Goal: Information Seeking & Learning: Learn about a topic

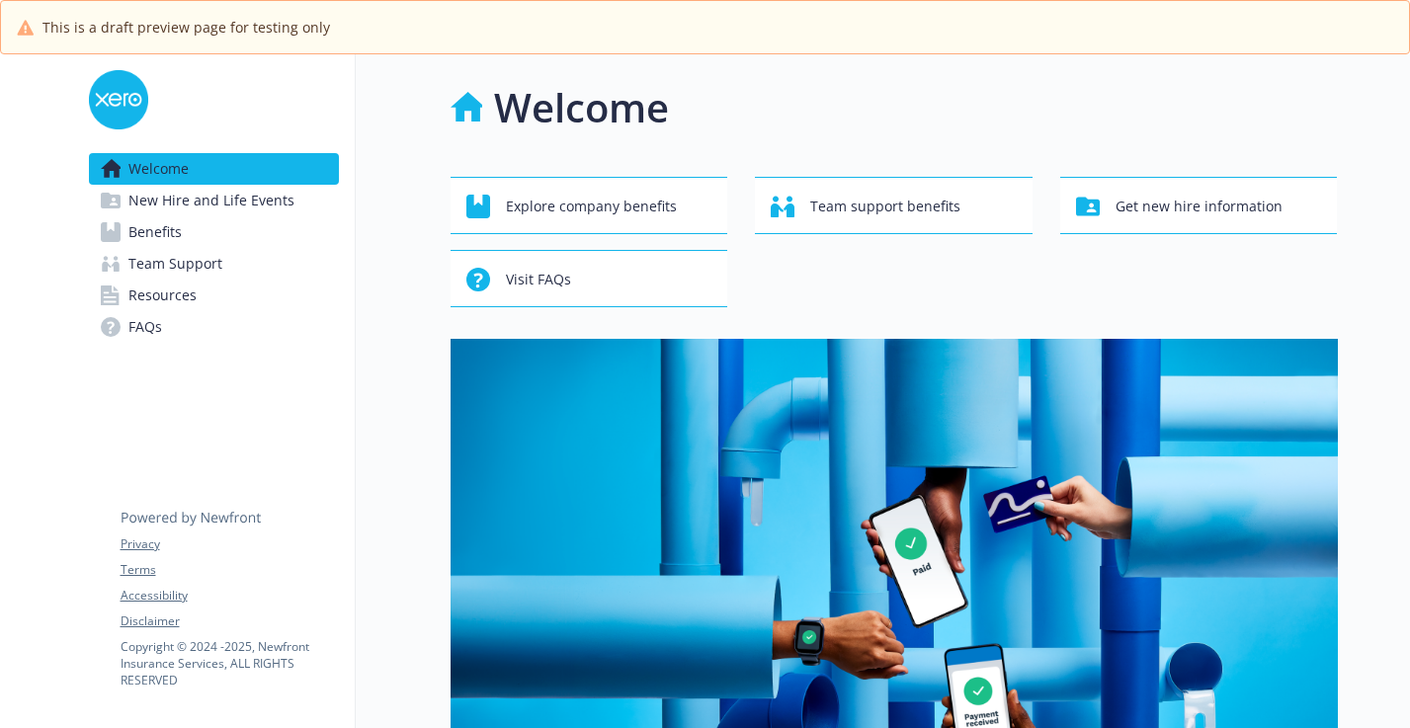
click at [235, 203] on span "New Hire and Life Events" at bounding box center [211, 201] width 166 height 32
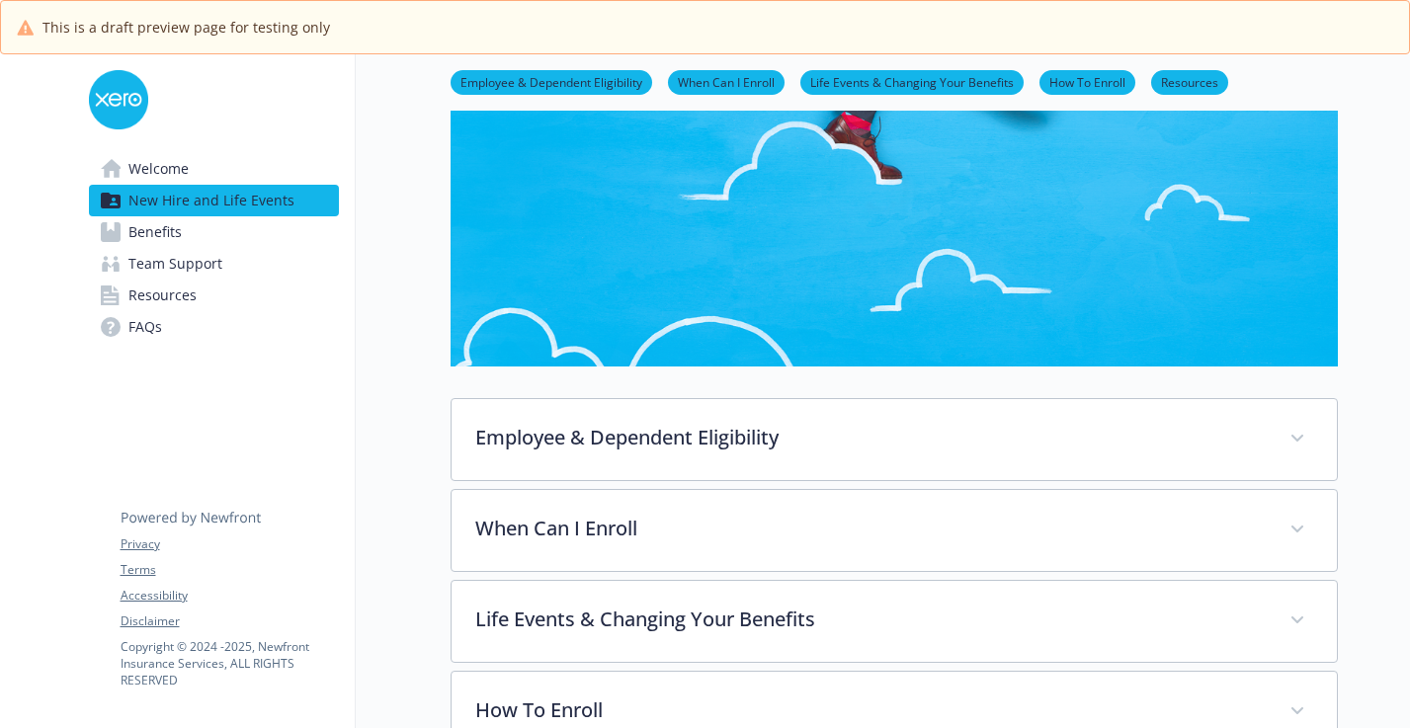
scroll to position [255, 0]
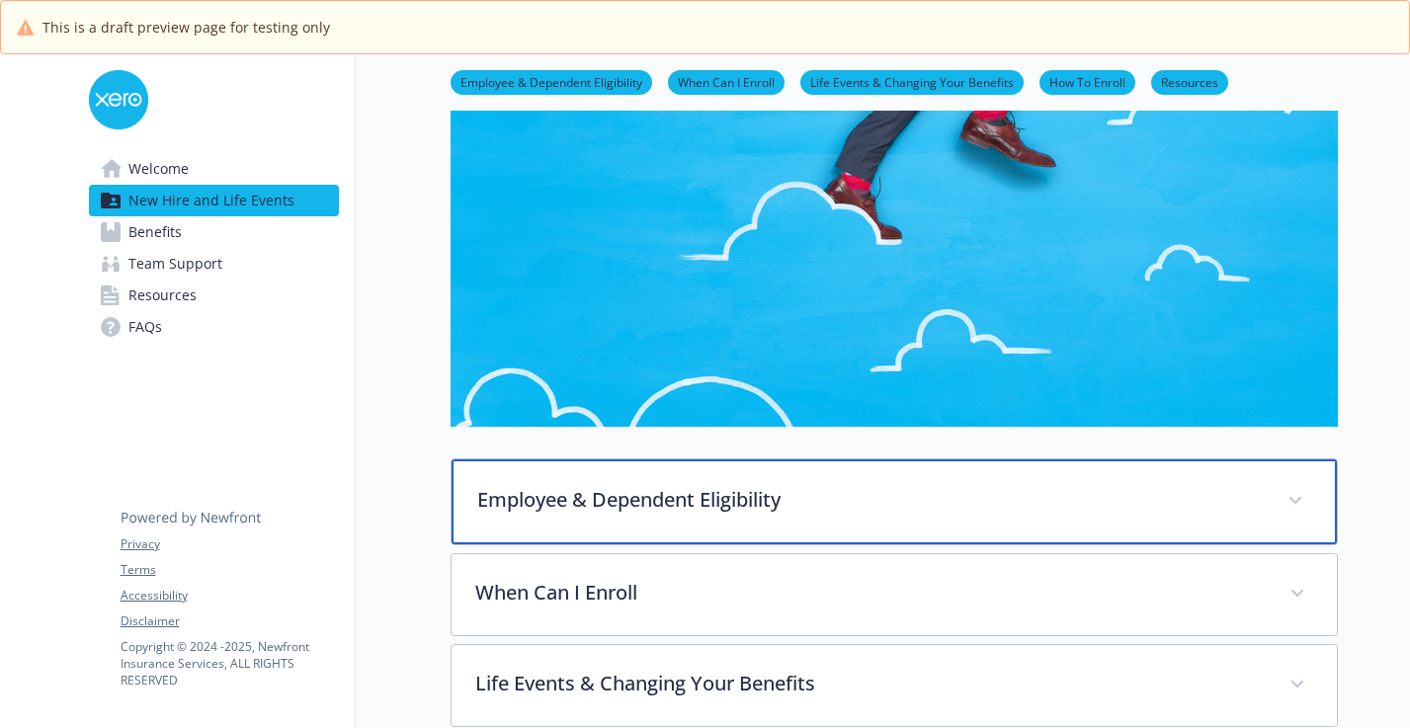
click at [582, 510] on p "Employee & Dependent Eligibility" at bounding box center [870, 500] width 786 height 30
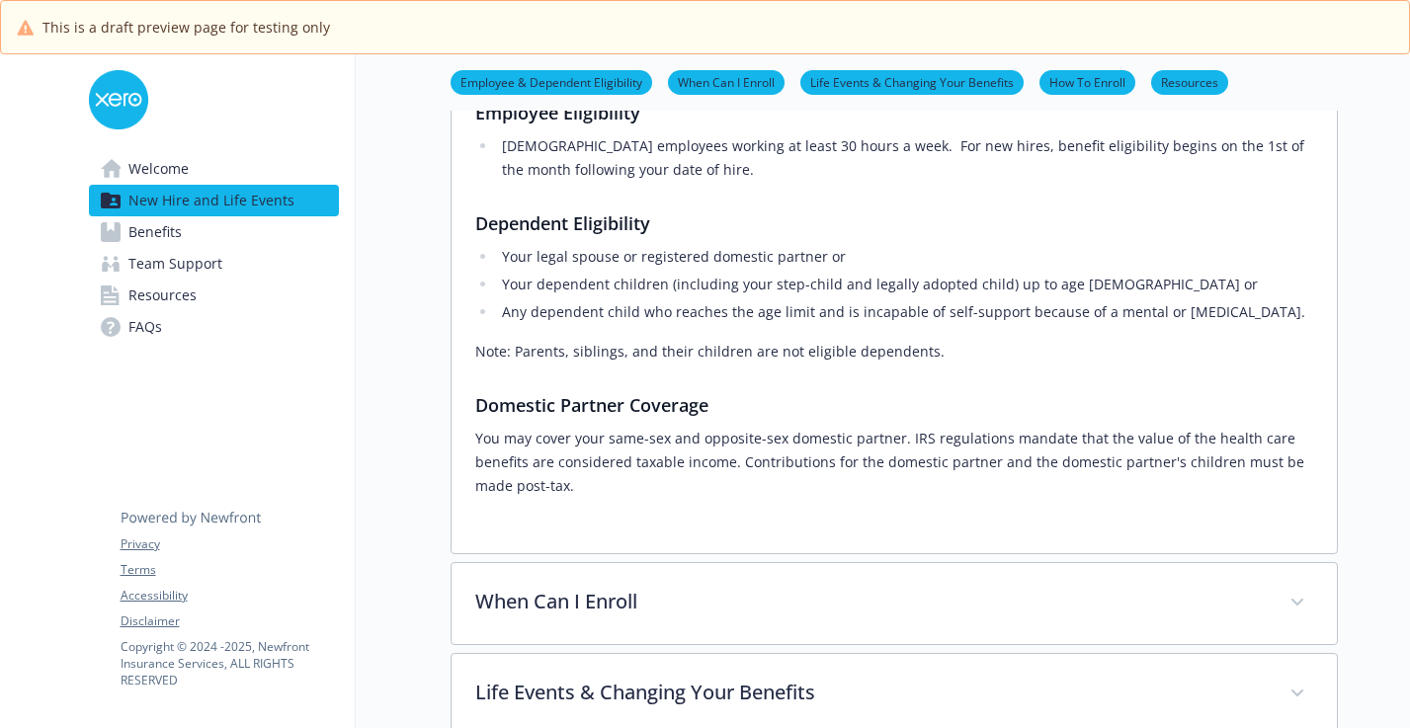
scroll to position [890, 0]
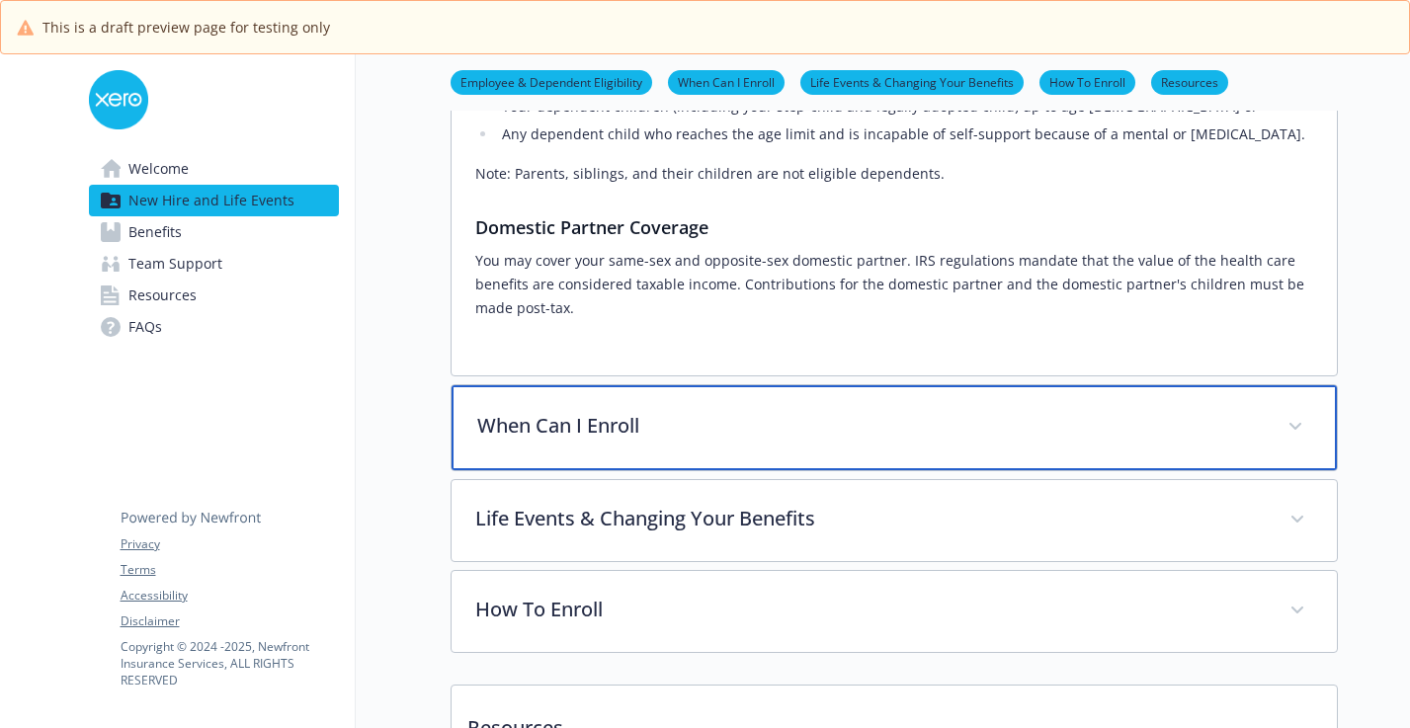
click at [584, 452] on div "When Can I Enroll" at bounding box center [893, 427] width 885 height 85
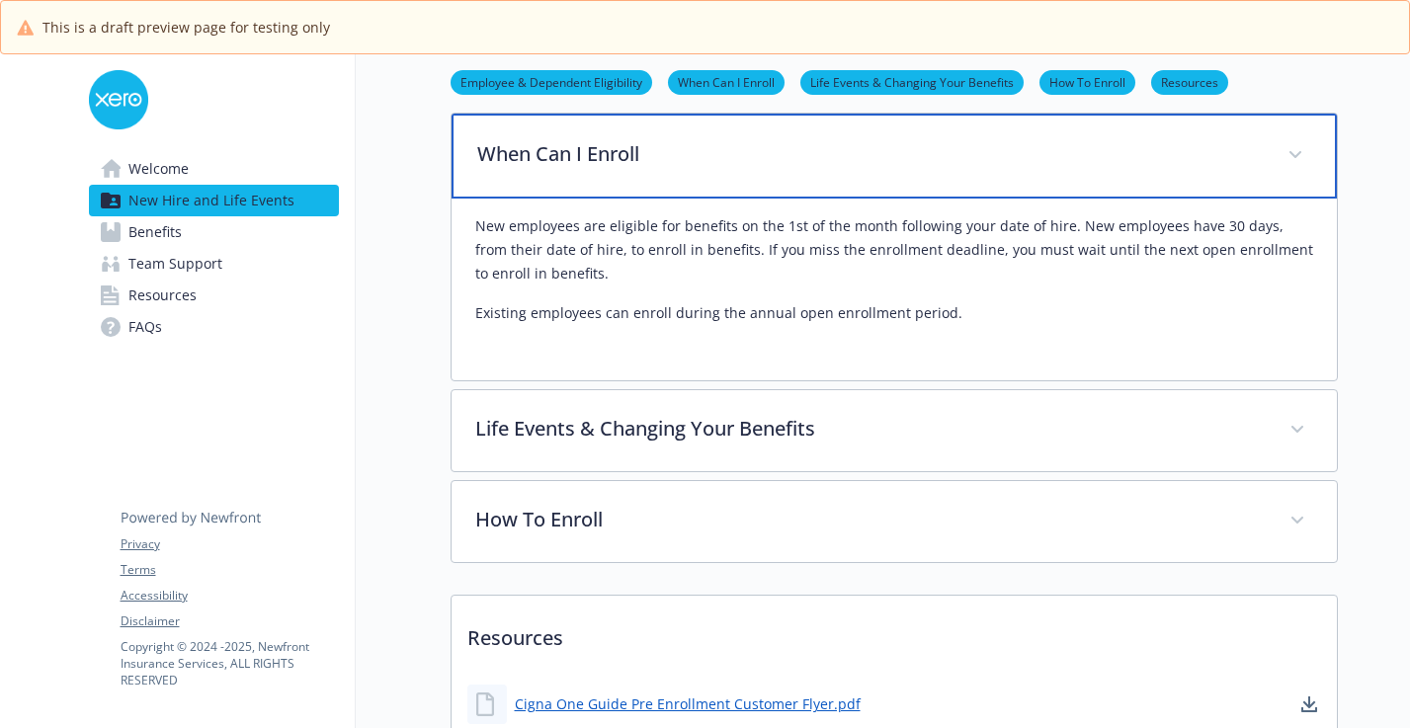
scroll to position [1207, 0]
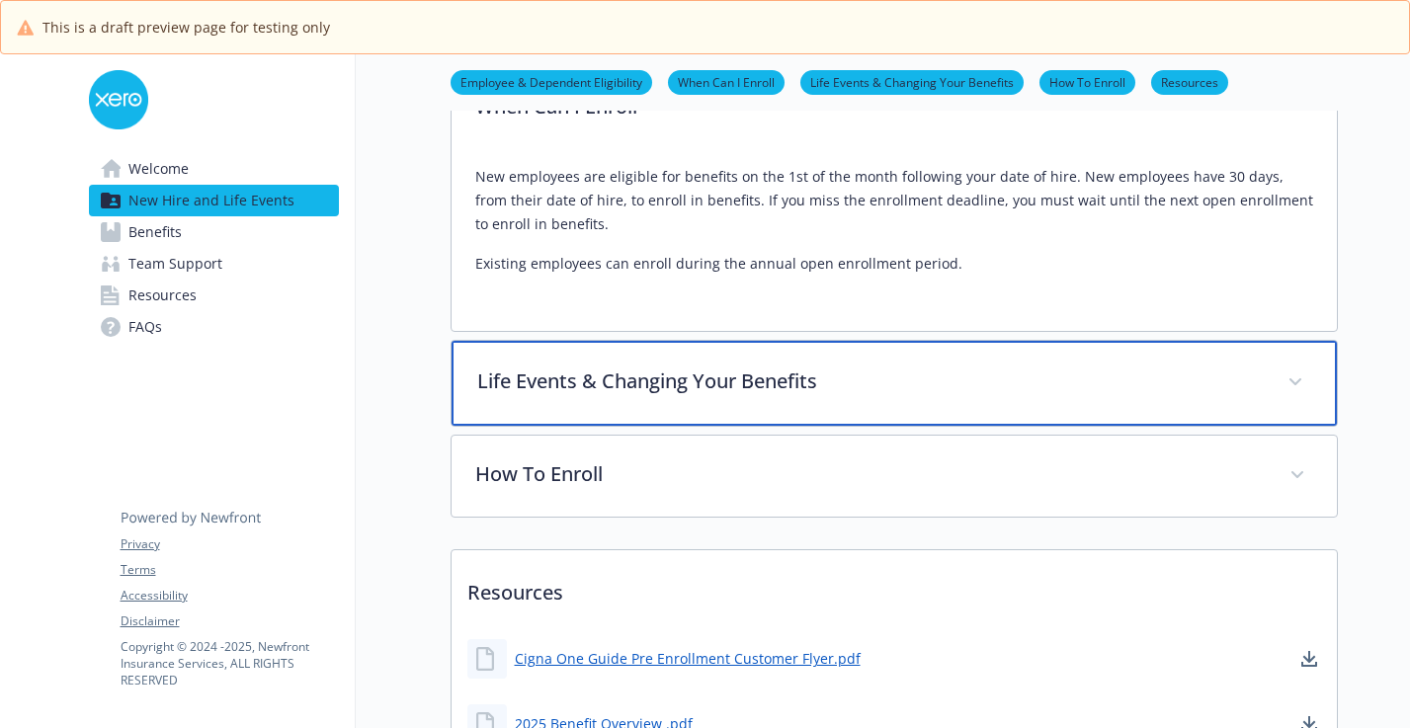
click at [637, 395] on p "Life Events & Changing Your Benefits" at bounding box center [870, 381] width 786 height 30
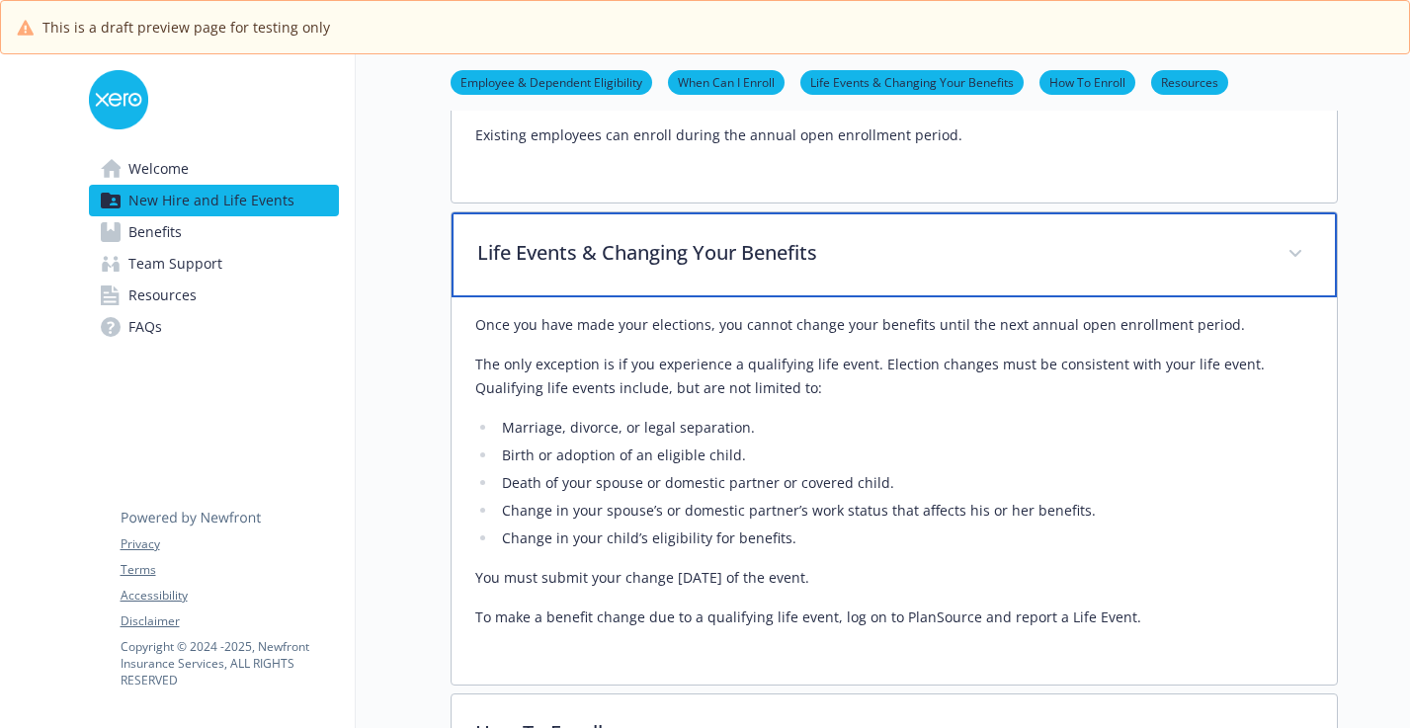
scroll to position [1507, 0]
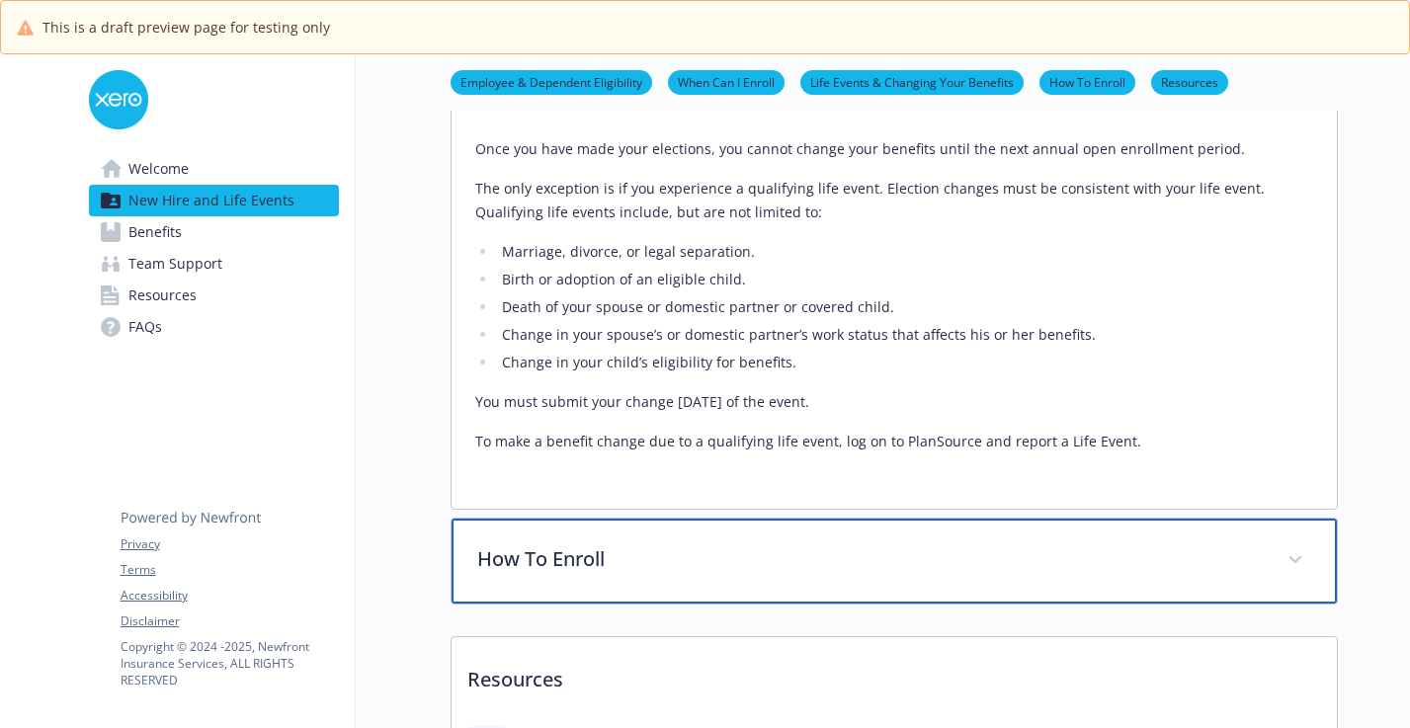
click at [704, 567] on p "How To Enroll" at bounding box center [870, 559] width 786 height 30
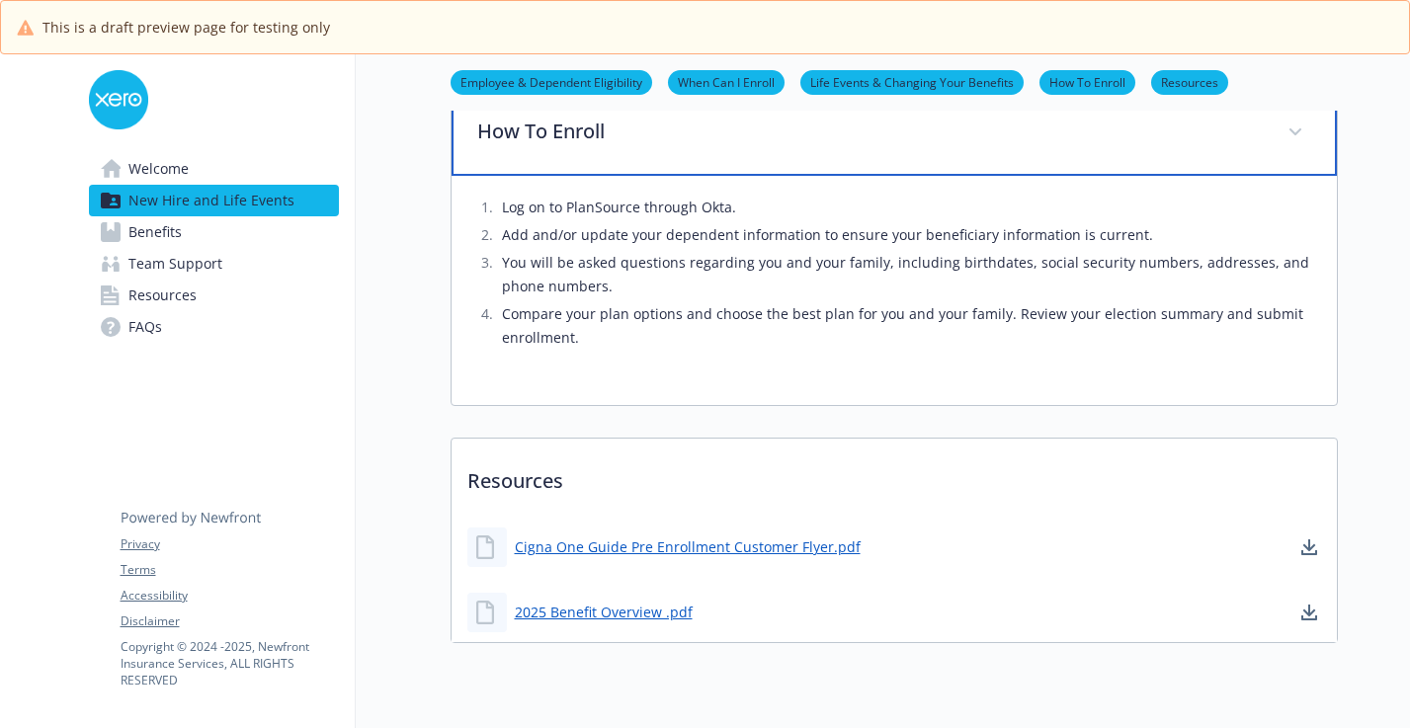
scroll to position [1992, 0]
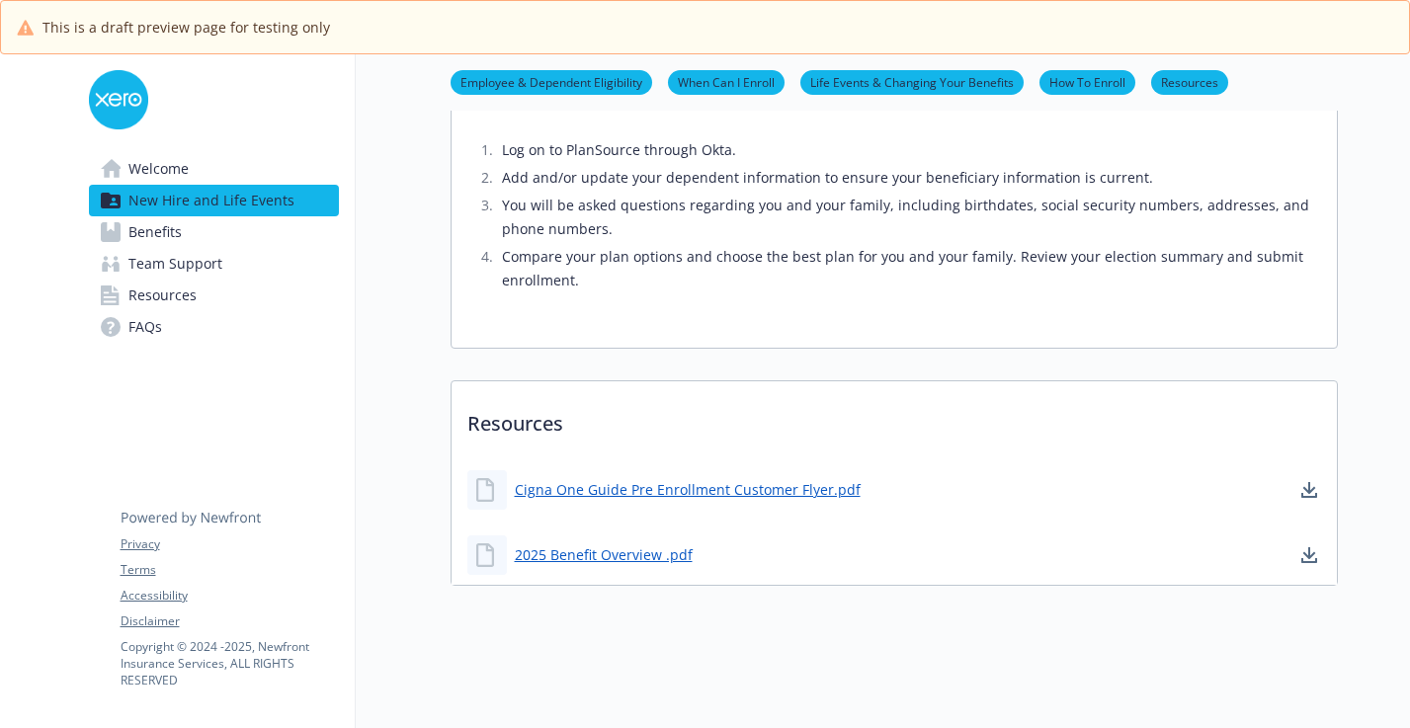
click at [214, 239] on link "Benefits" at bounding box center [214, 232] width 250 height 32
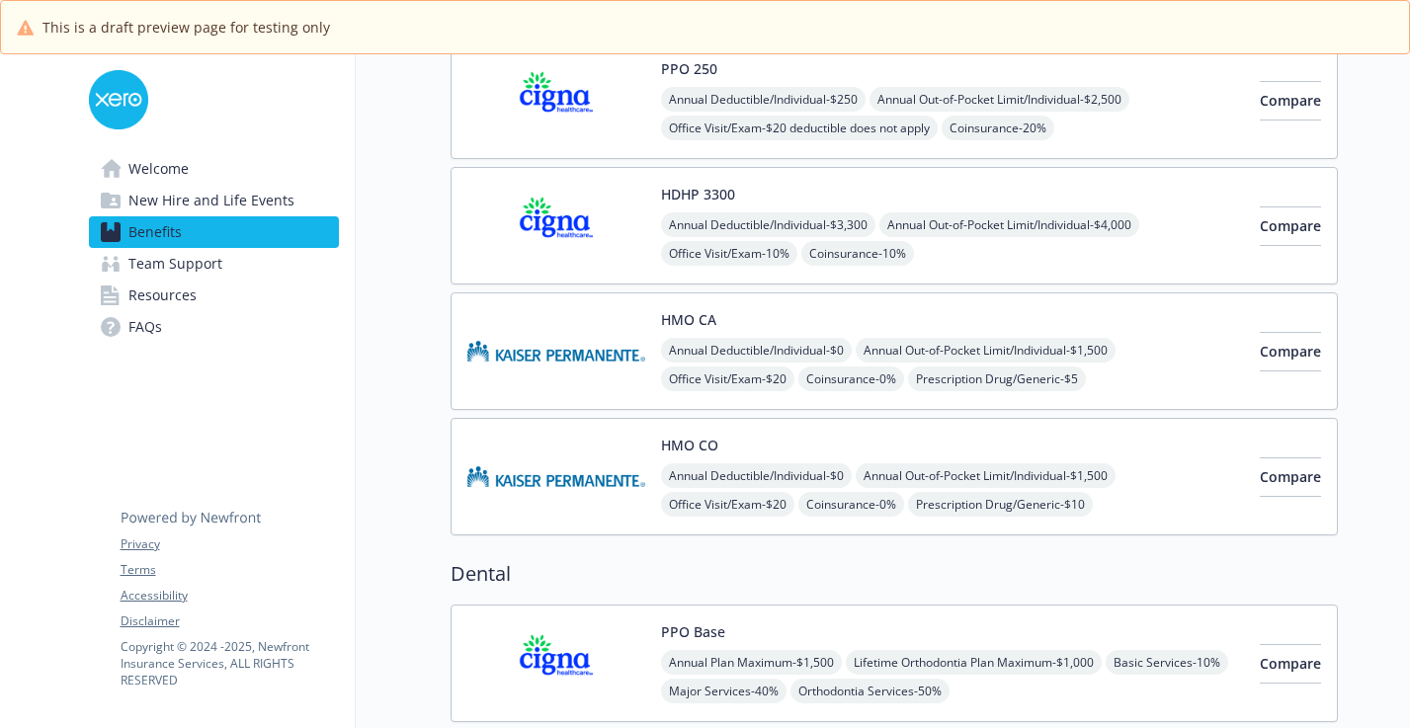
scroll to position [222, 0]
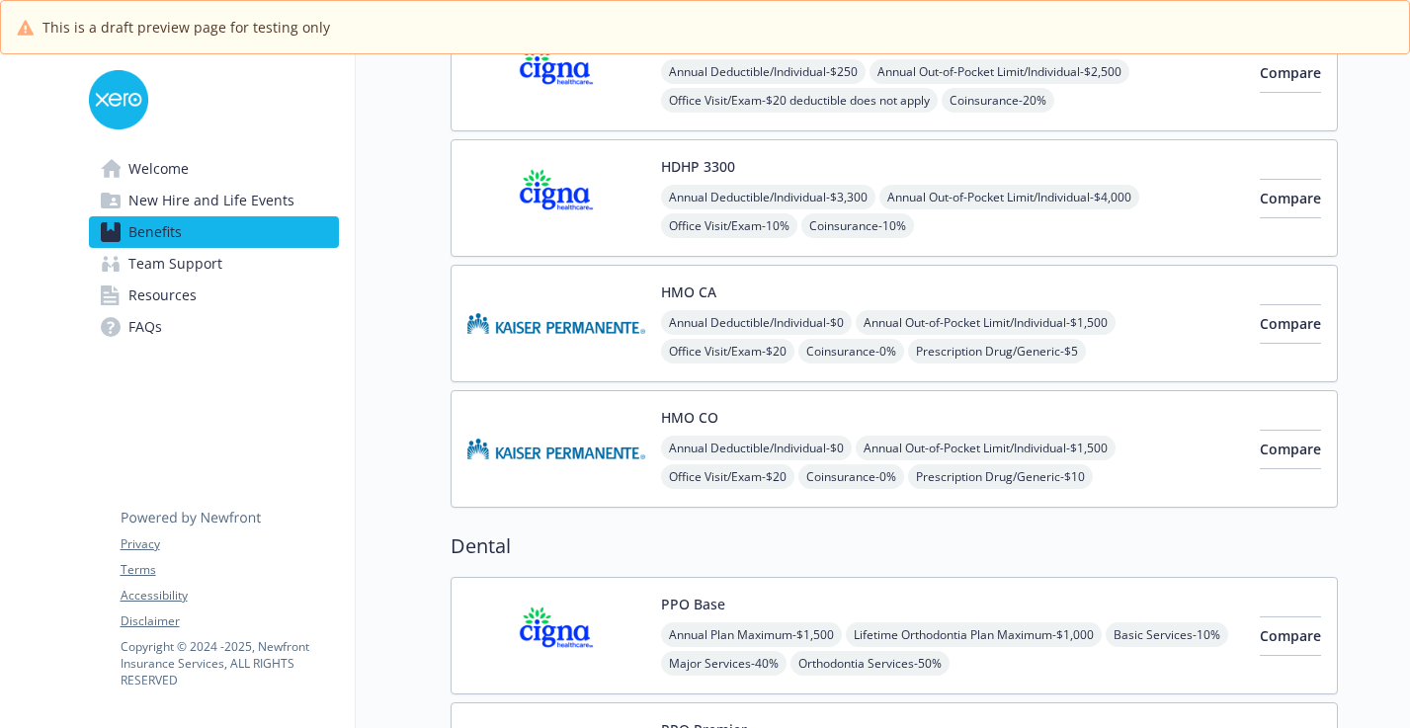
click at [859, 179] on div "HDHP 3300 Annual Deductible/Individual - $3,300 Annual Out-of-Pocket Limit/Indi…" at bounding box center [952, 198] width 583 height 84
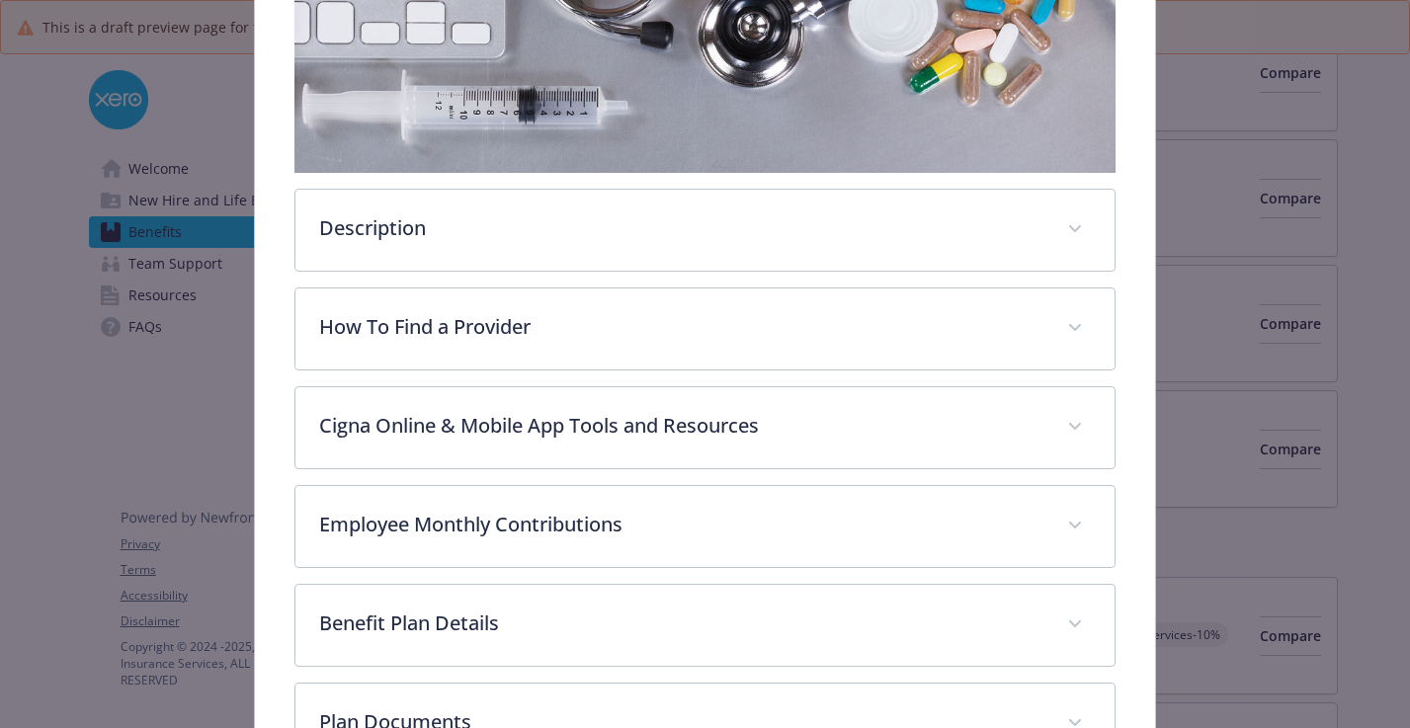
scroll to position [597, 0]
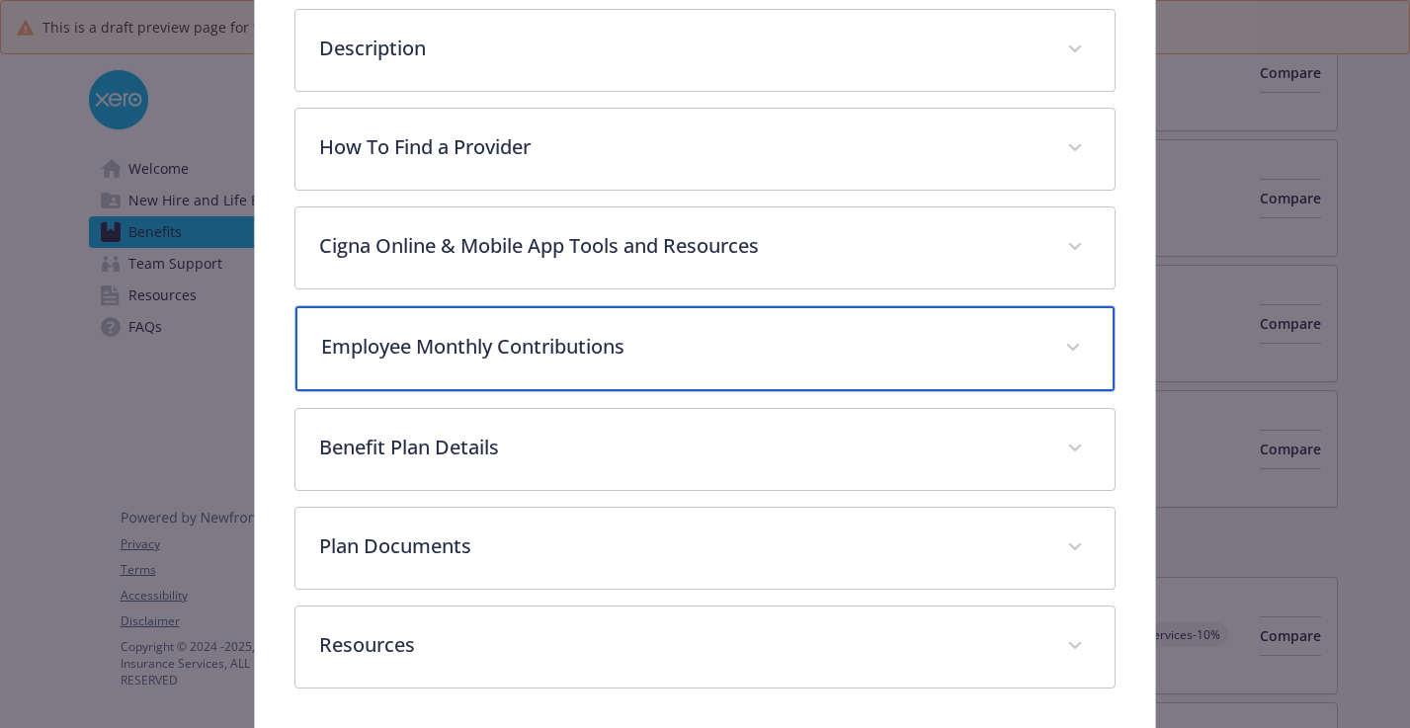
click at [890, 366] on div "Employee Monthly Contributions" at bounding box center [704, 348] width 819 height 85
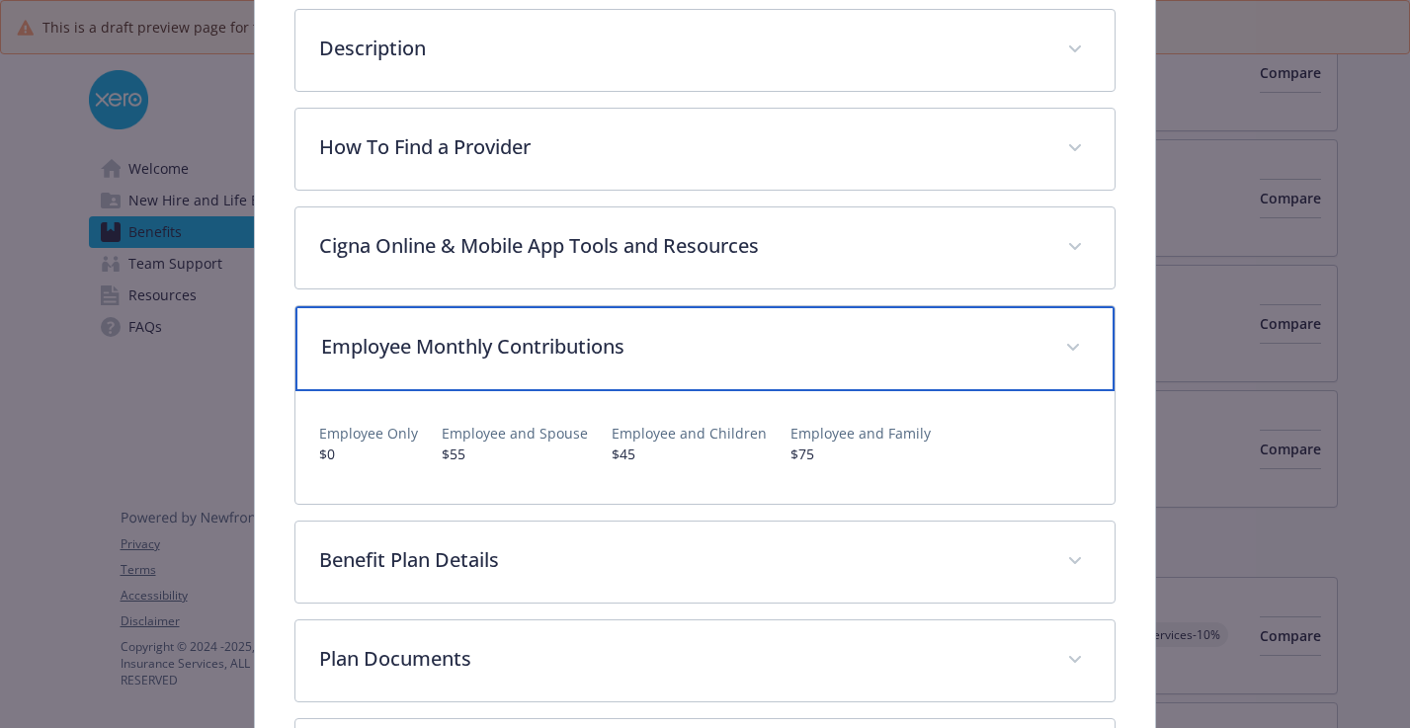
click at [890, 366] on div "Employee Monthly Contributions" at bounding box center [704, 348] width 819 height 85
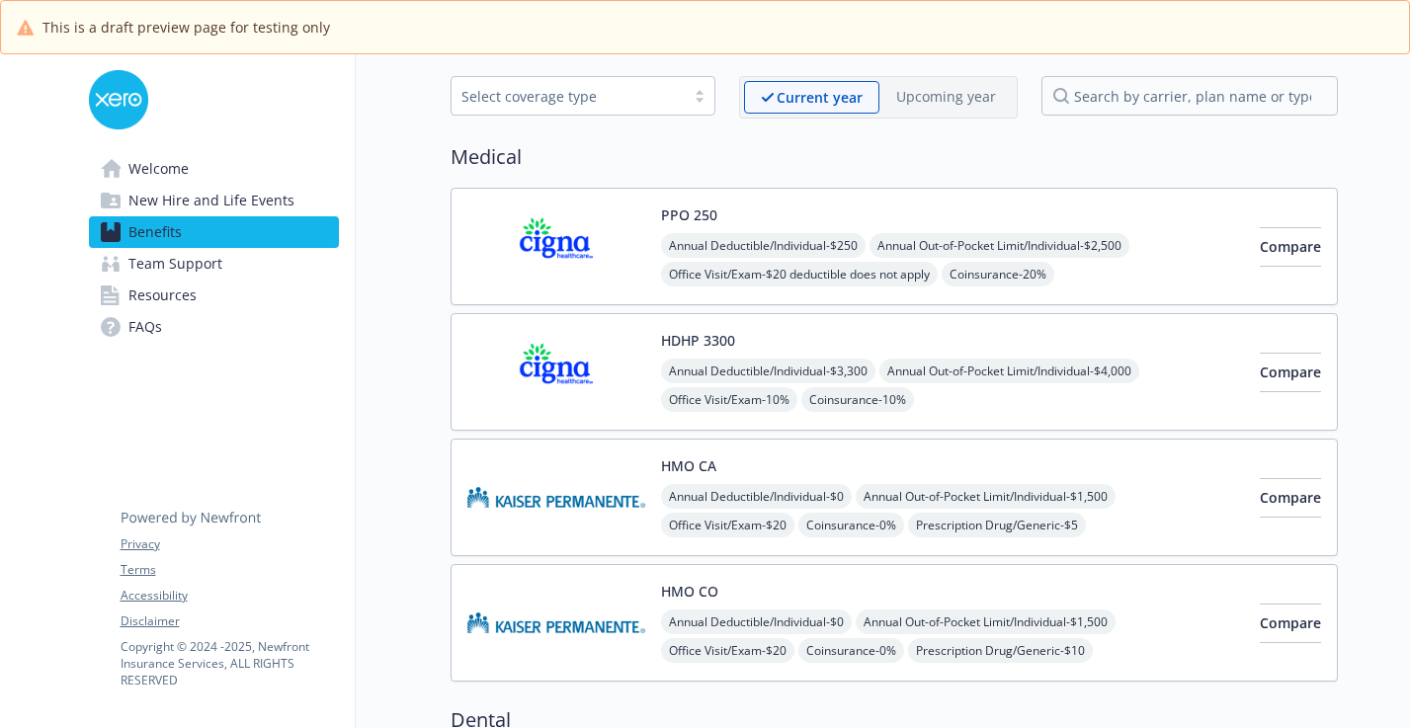
scroll to position [82, 0]
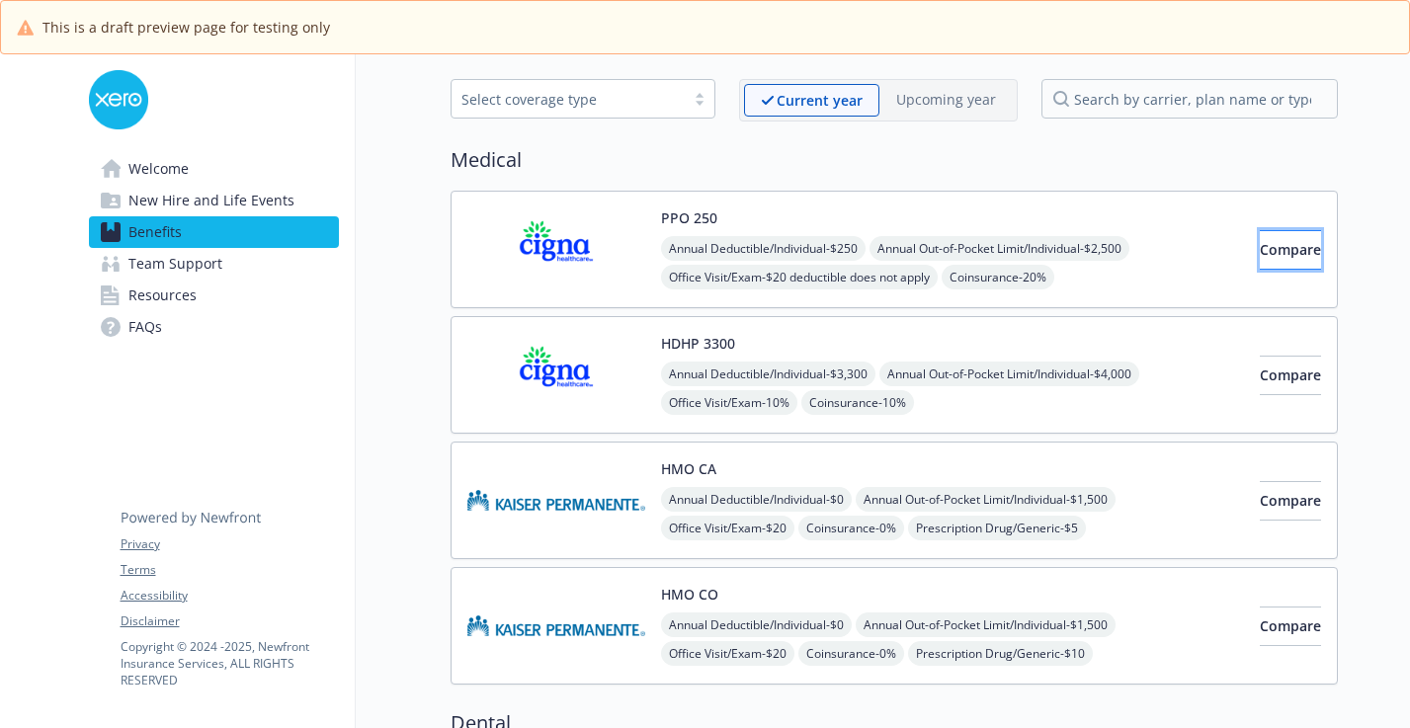
click at [1259, 262] on button "Compare" at bounding box center [1289, 250] width 61 height 40
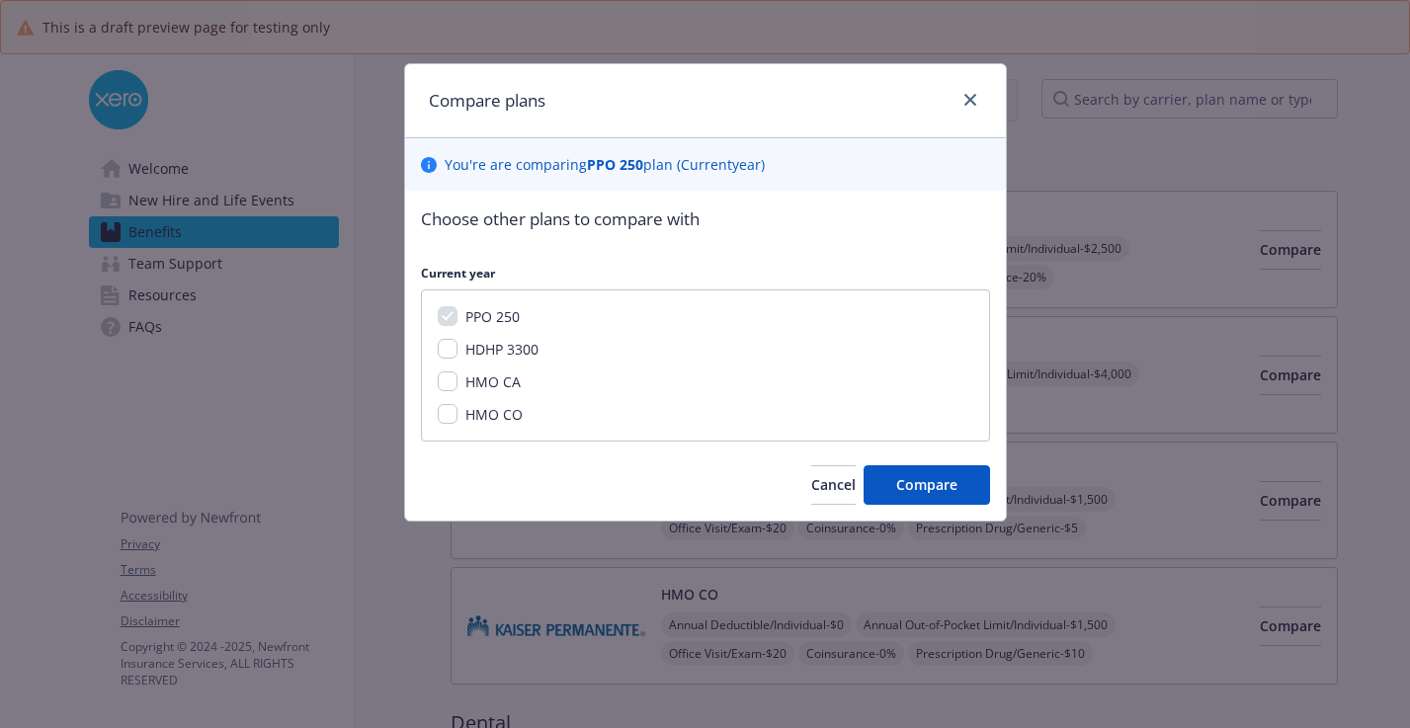
click at [998, 106] on div "Compare plans" at bounding box center [705, 101] width 601 height 74
click at [985, 106] on div "Compare plans" at bounding box center [705, 101] width 601 height 74
click at [976, 103] on link "close" at bounding box center [970, 100] width 24 height 24
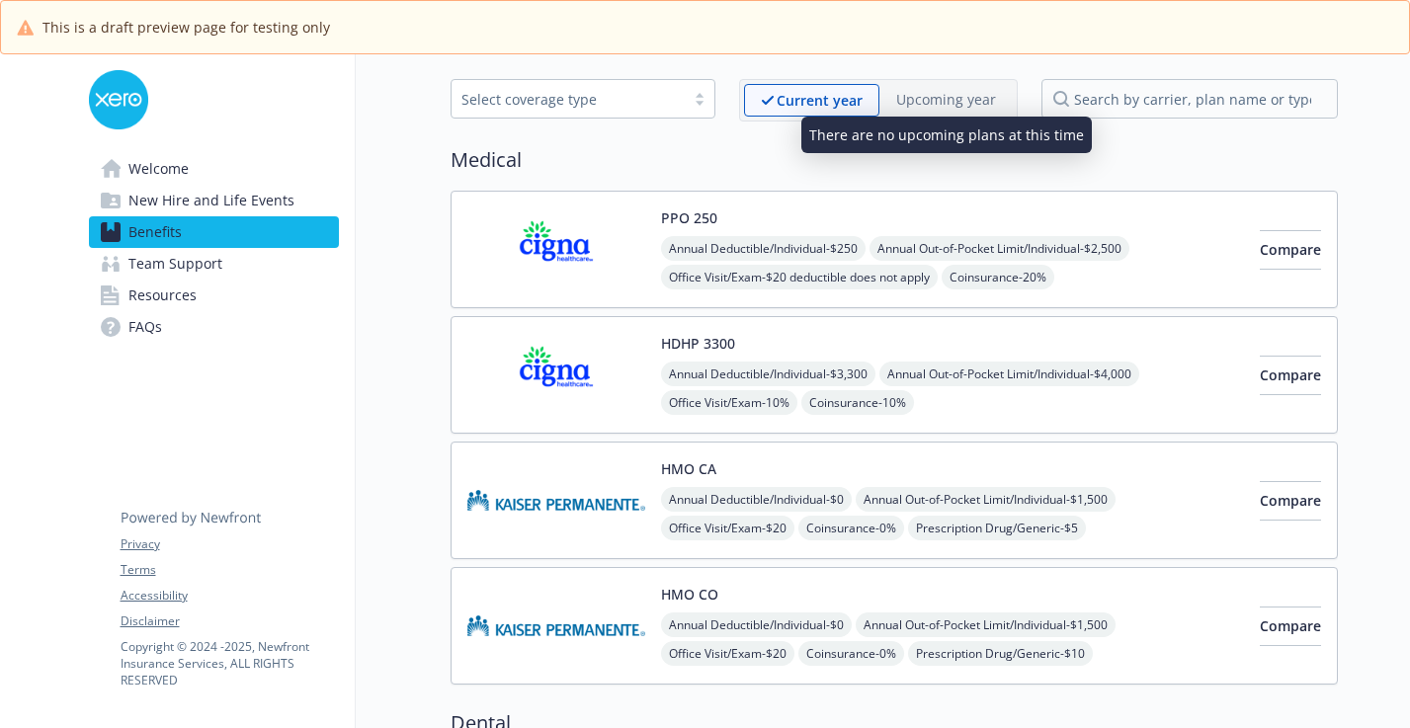
click at [813, 299] on div "PPO 250 Annual Deductible/Individual - $250 Annual Out-of-Pocket Limit/Individu…" at bounding box center [893, 250] width 887 height 118
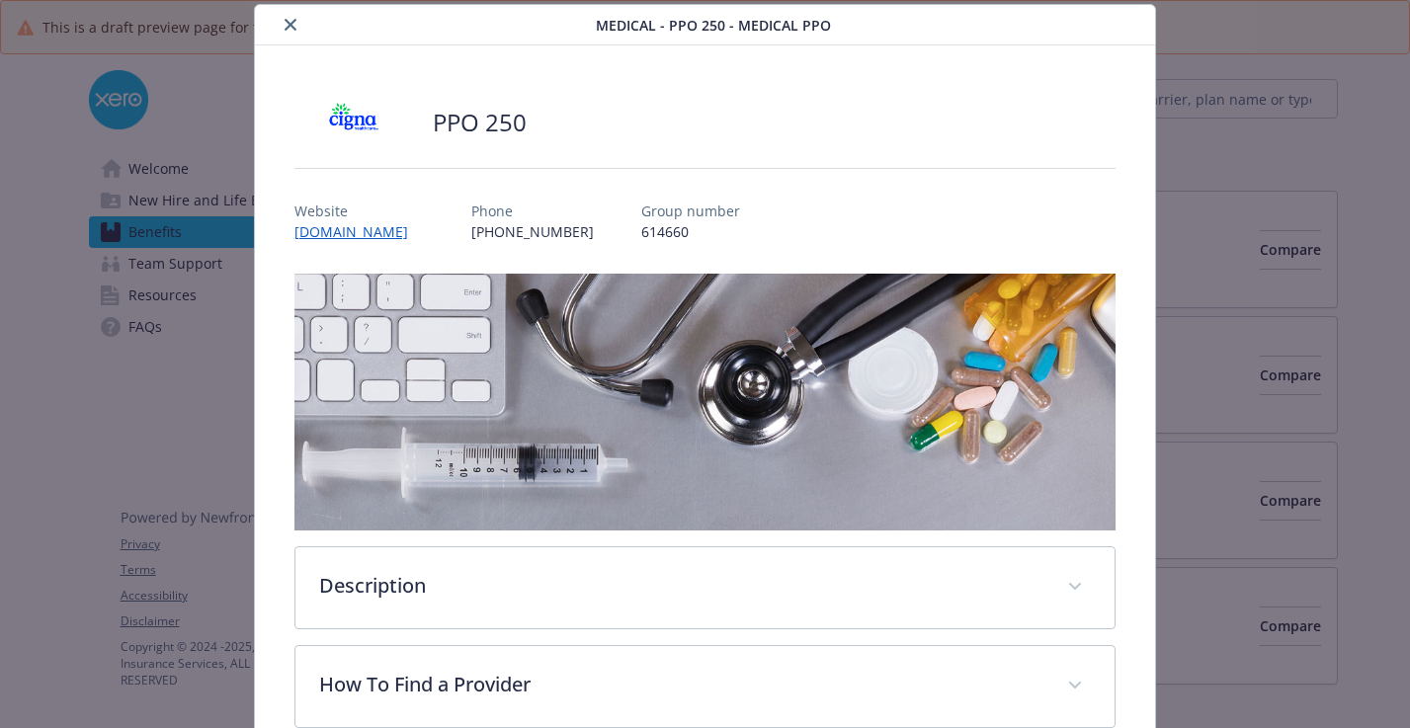
scroll to position [665, 0]
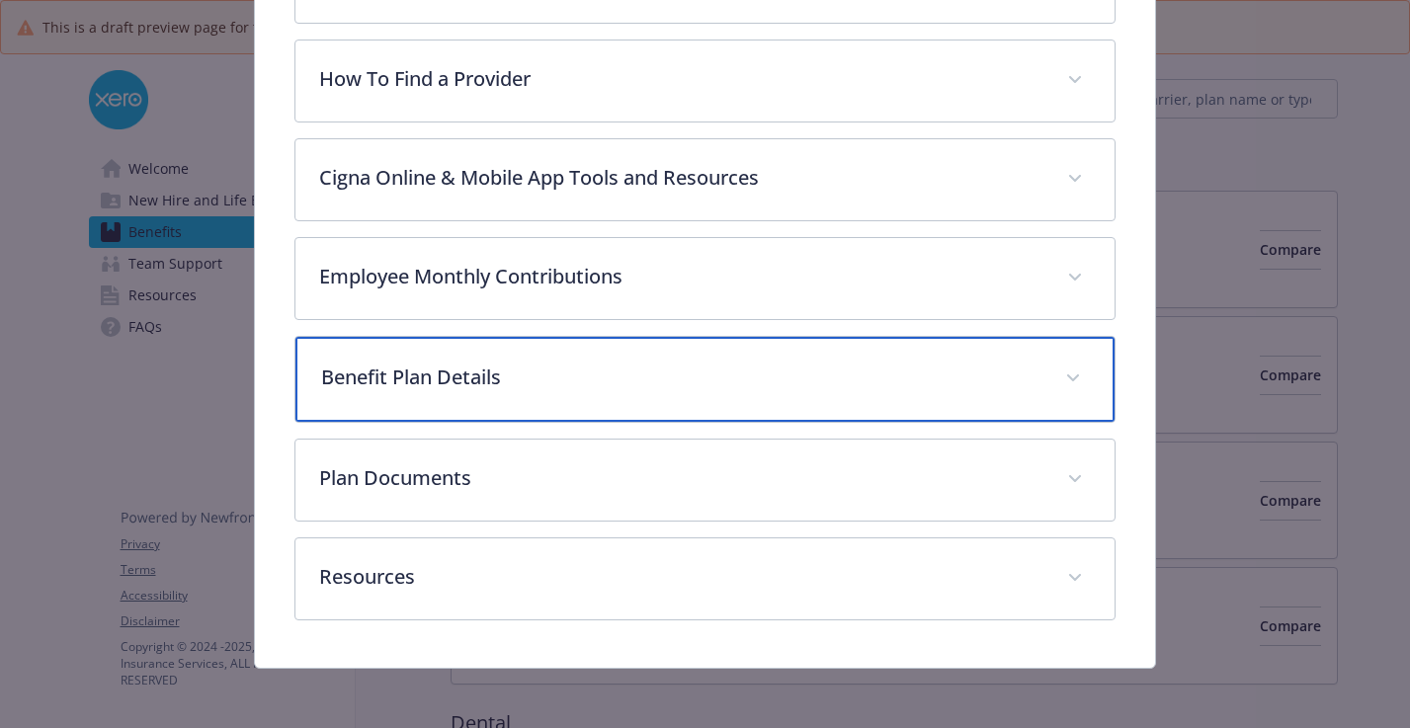
click at [650, 373] on p "Benefit Plan Details" at bounding box center [681, 378] width 720 height 30
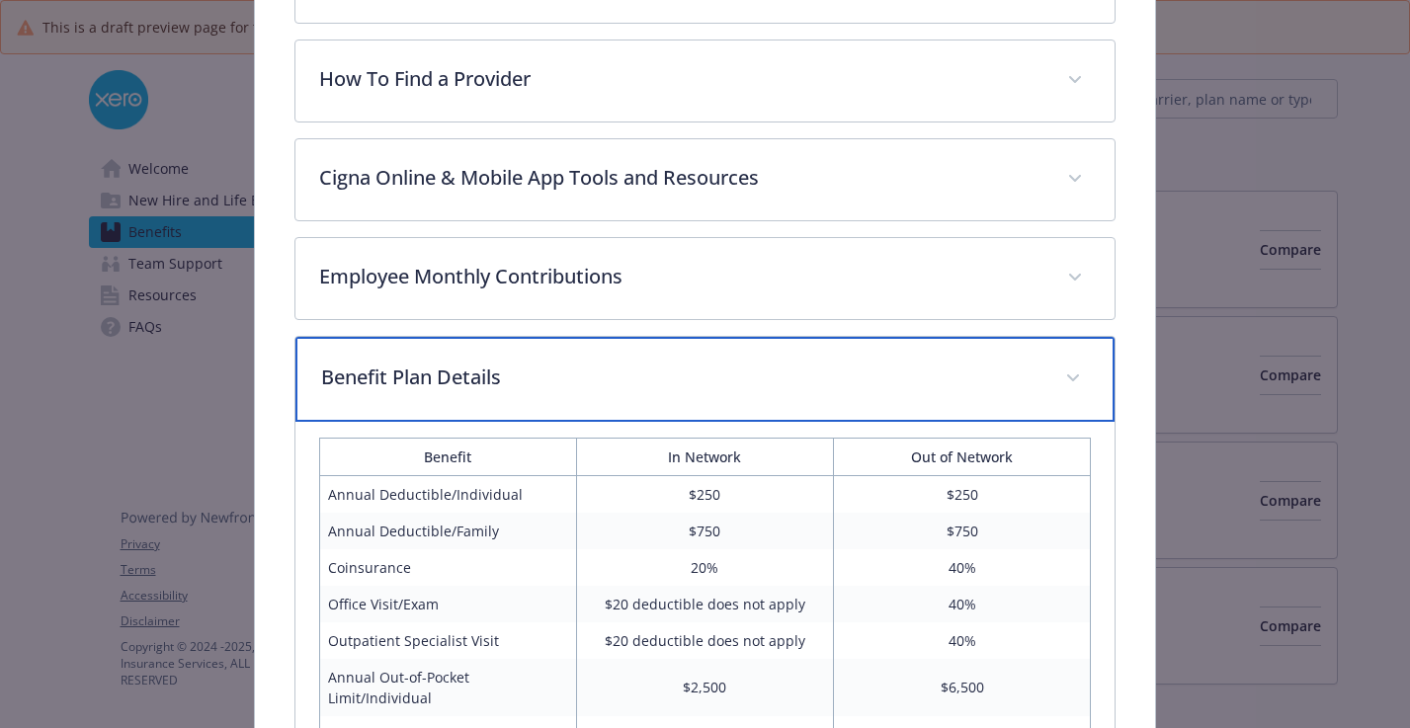
click at [650, 373] on p "Benefit Plan Details" at bounding box center [681, 378] width 720 height 30
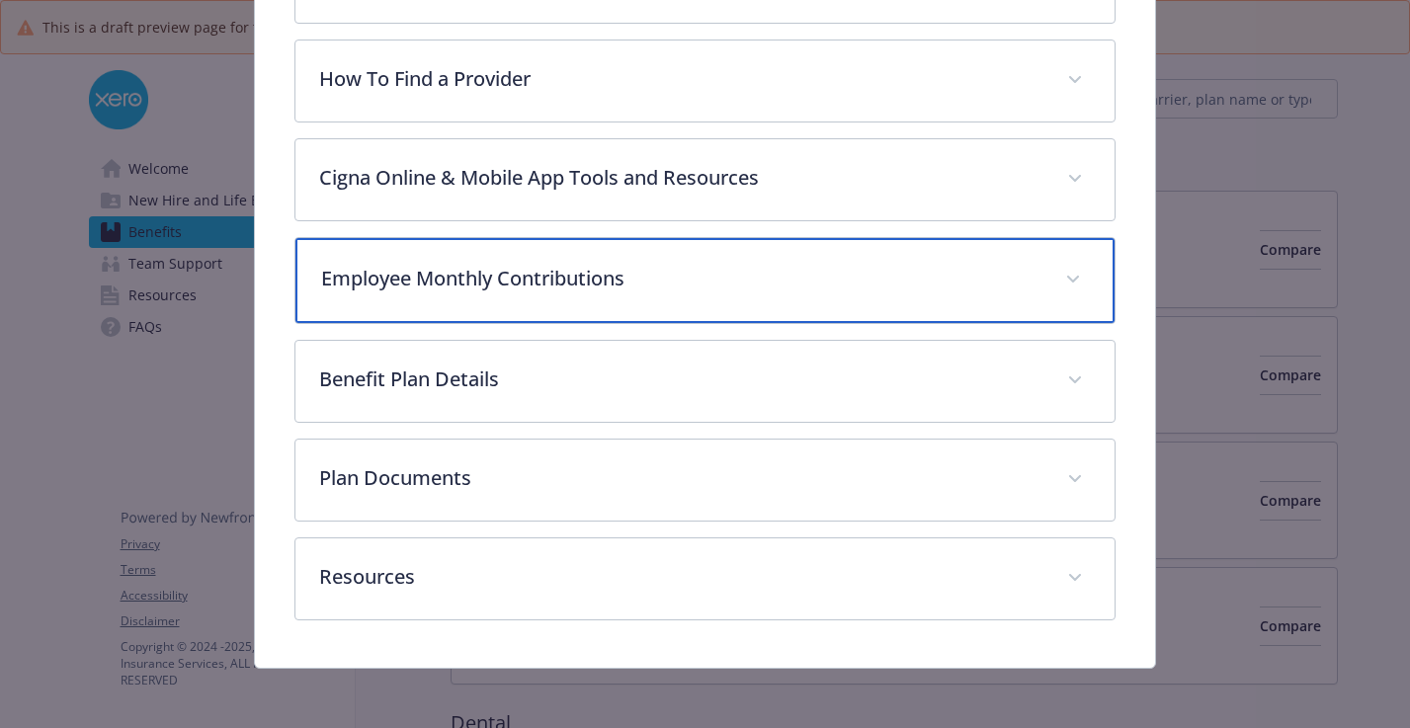
click at [651, 241] on div "Employee Monthly Contributions" at bounding box center [704, 280] width 819 height 85
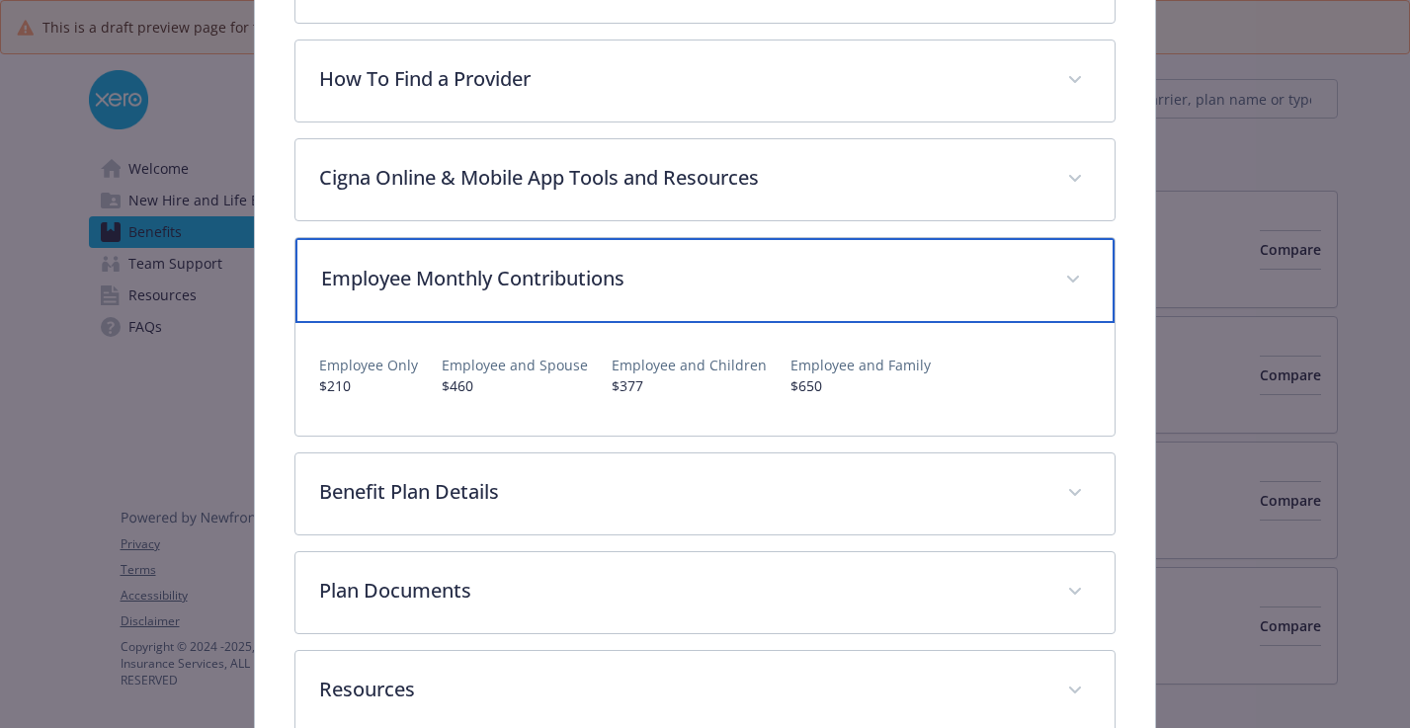
click at [651, 246] on div "Employee Monthly Contributions" at bounding box center [704, 280] width 819 height 85
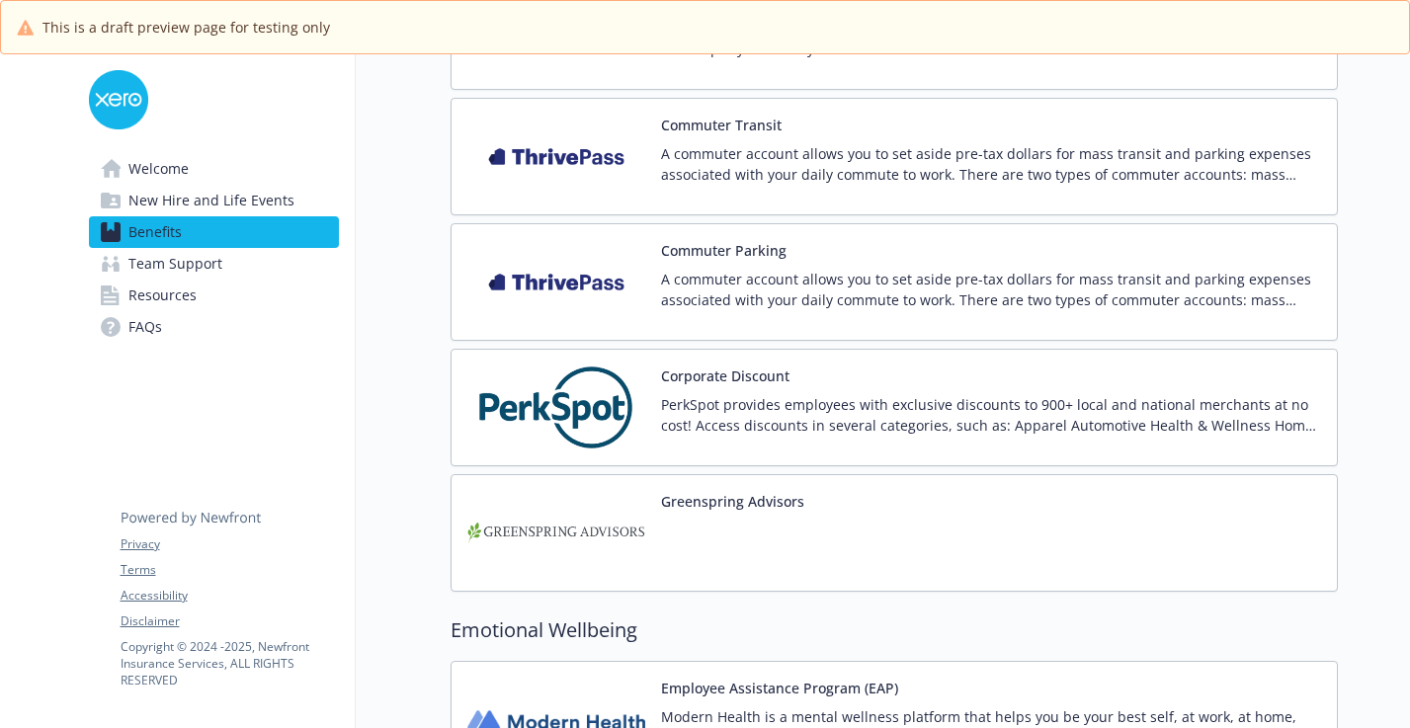
scroll to position [2498, 0]
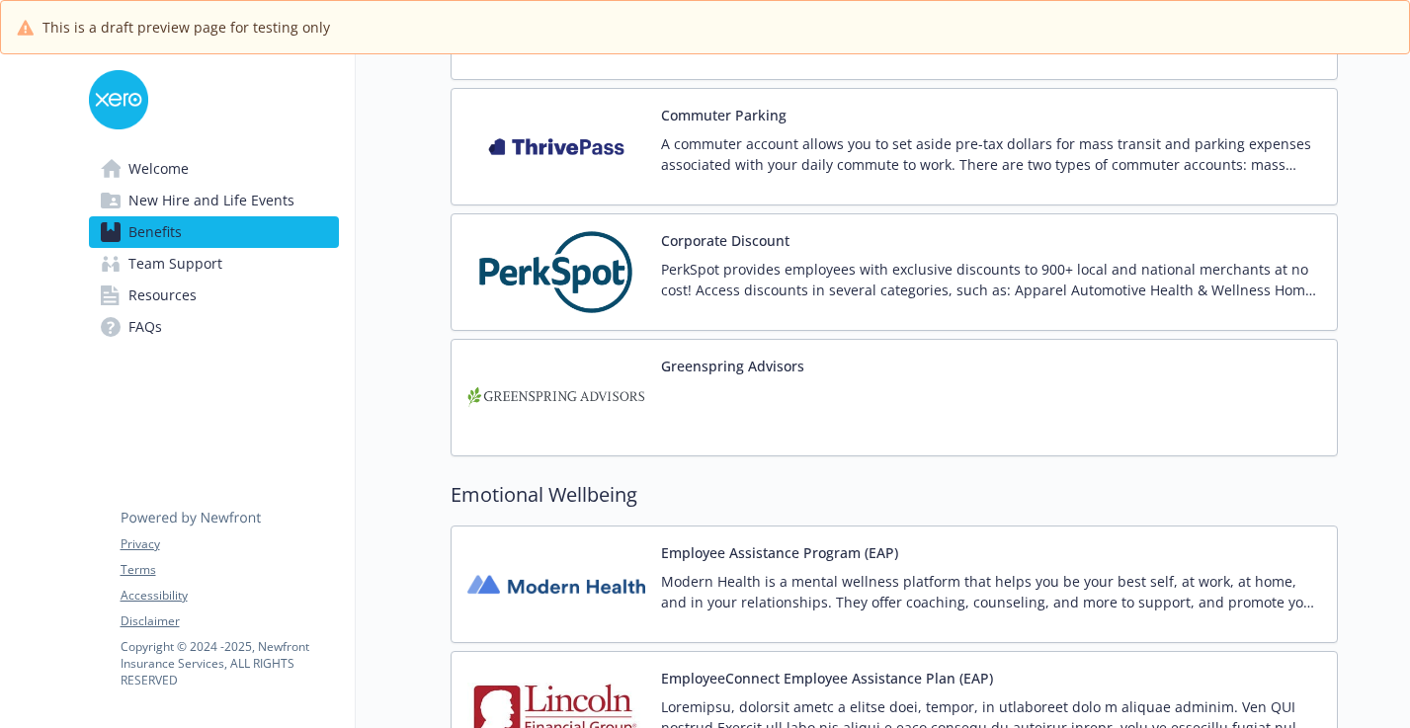
click at [798, 396] on div at bounding box center [732, 411] width 143 height 55
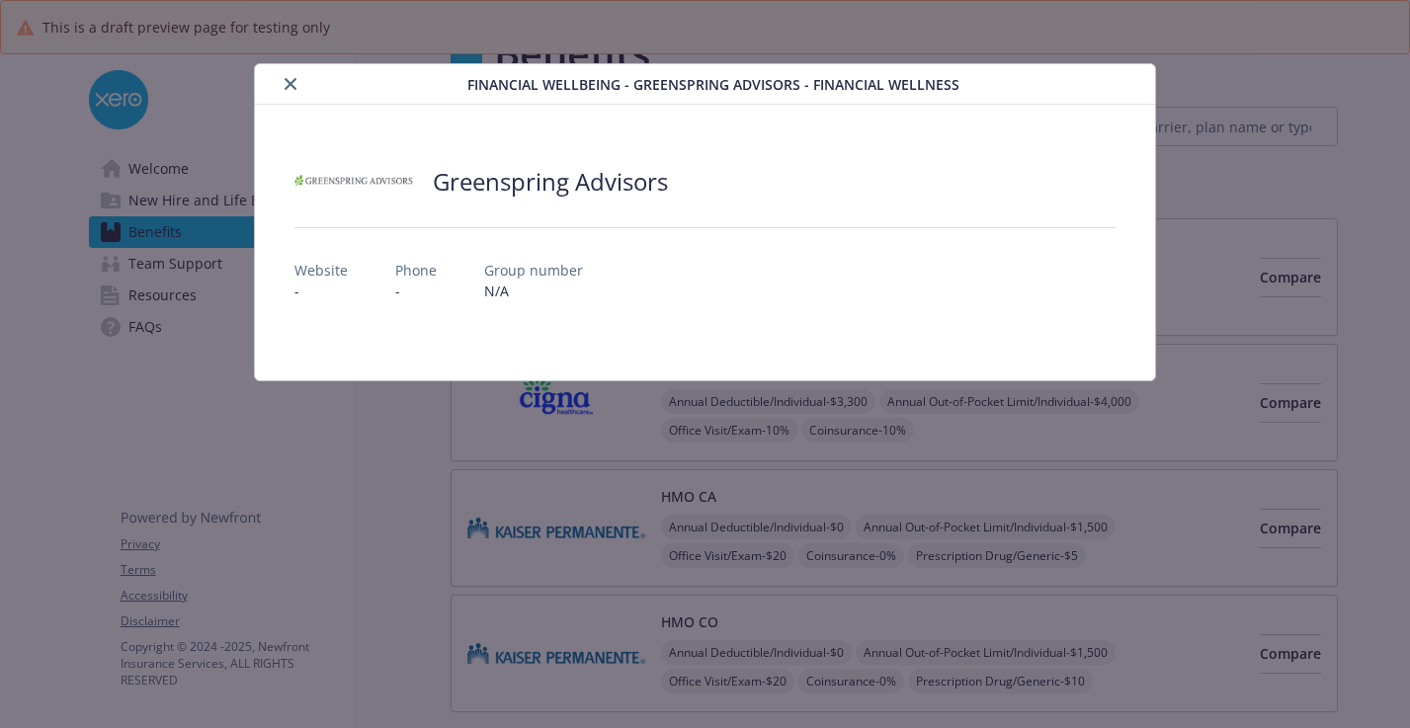
scroll to position [2498, 0]
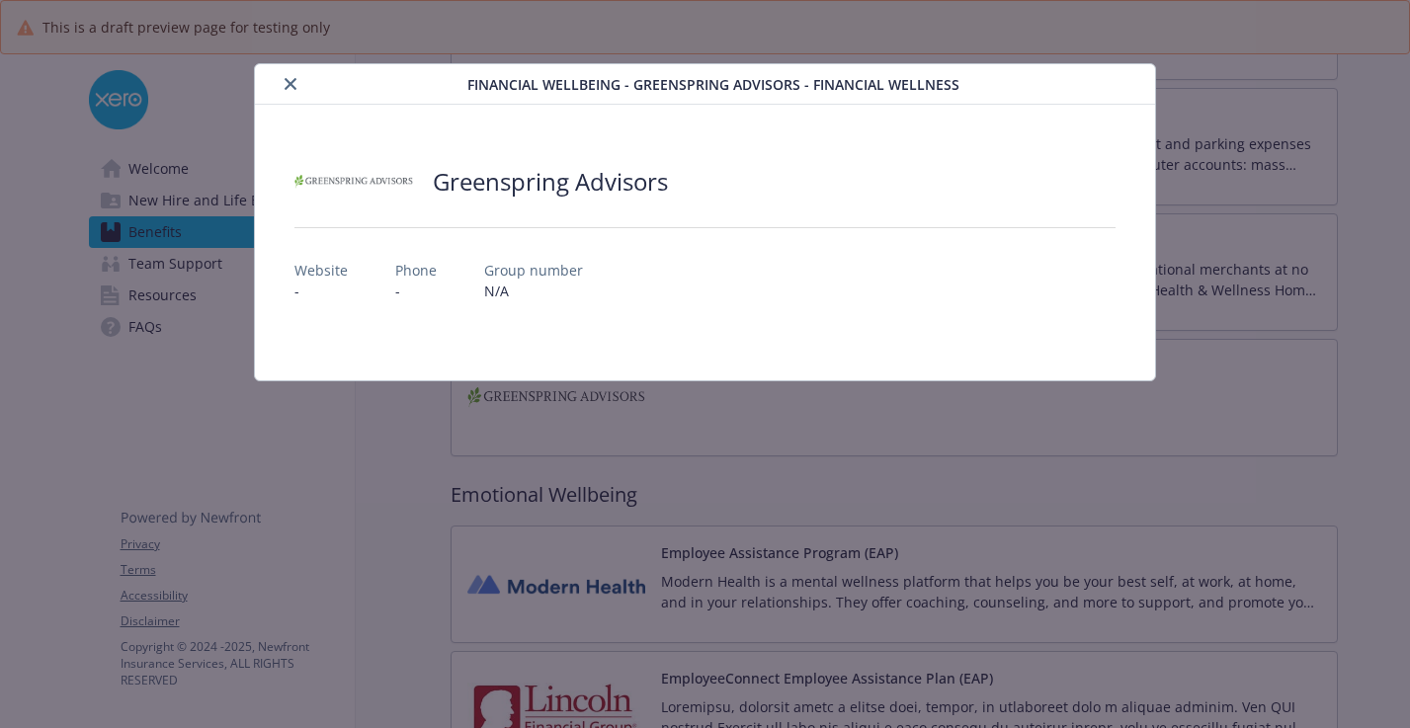
click at [285, 83] on icon "close" at bounding box center [290, 84] width 12 height 12
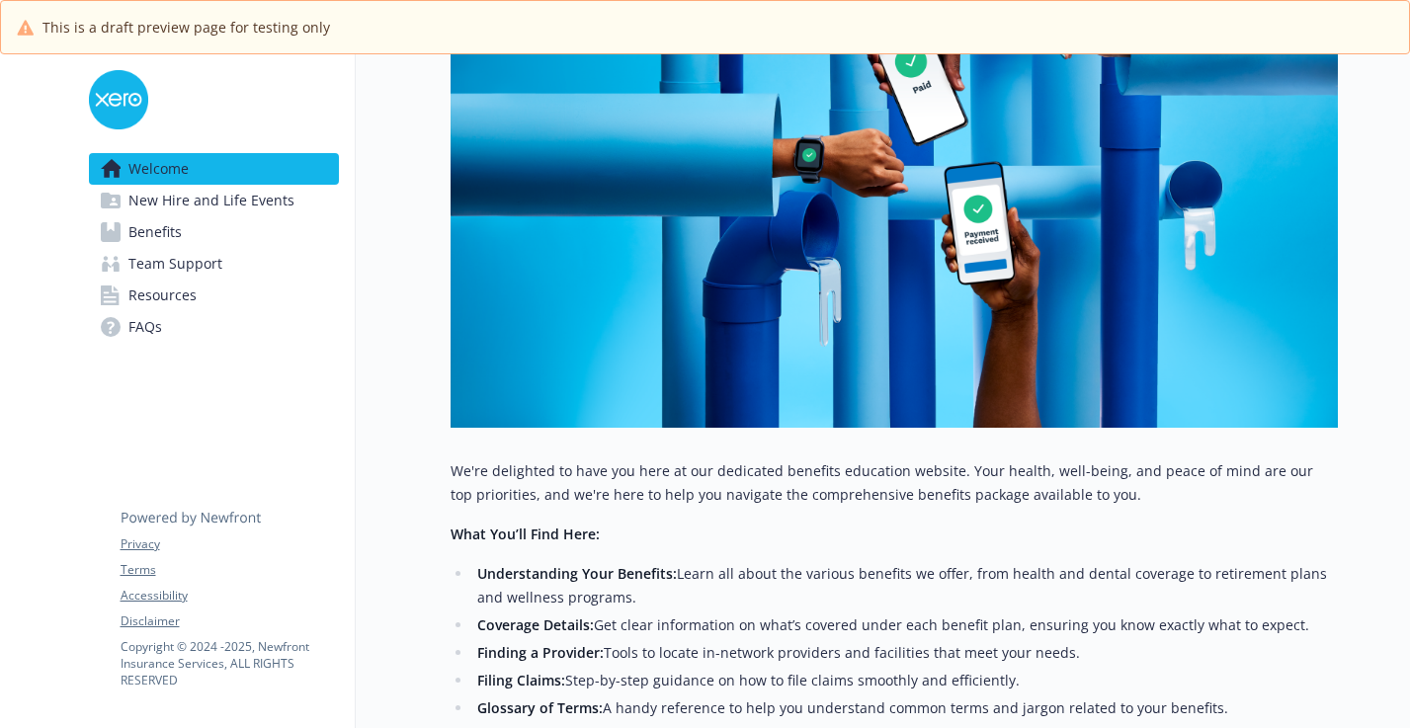
scroll to position [776, 0]
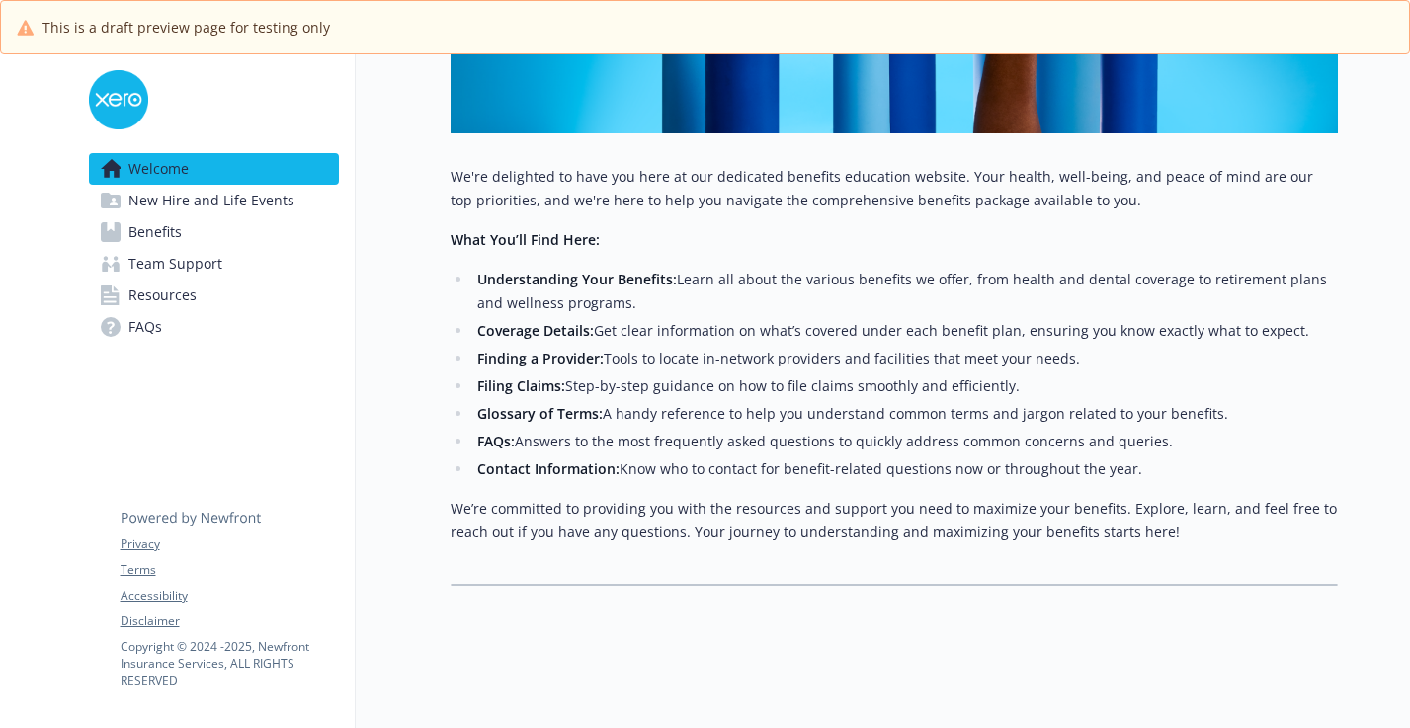
click at [157, 218] on span "Benefits" at bounding box center [154, 232] width 53 height 32
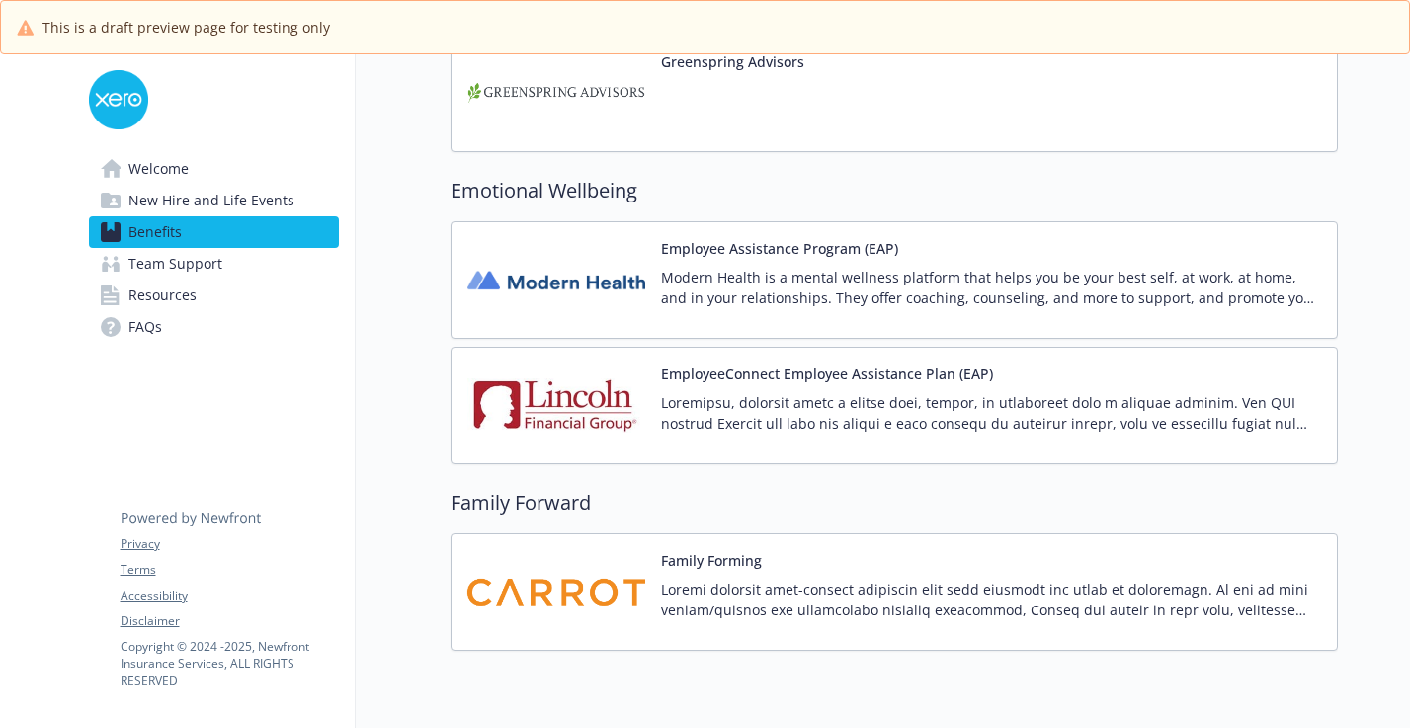
scroll to position [2868, 0]
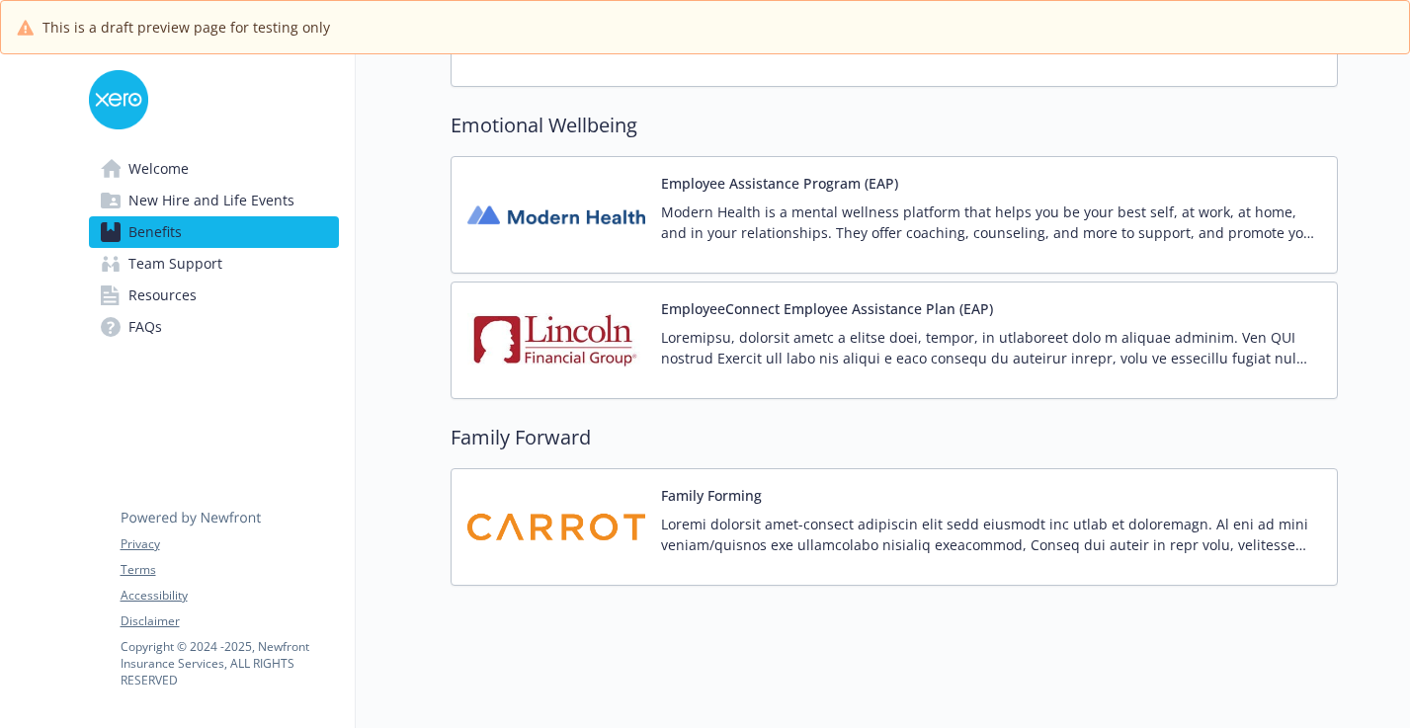
click at [234, 266] on link "Team Support" at bounding box center [214, 264] width 250 height 32
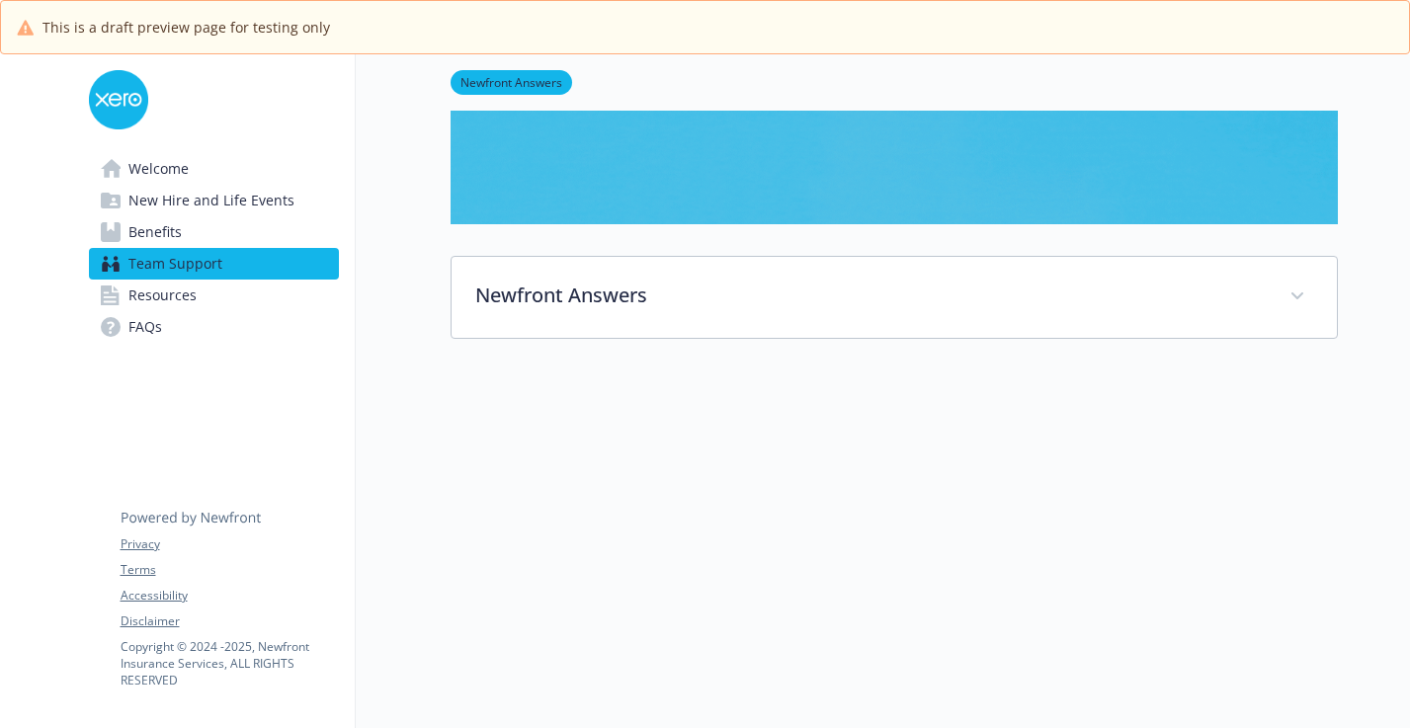
click at [243, 306] on link "Resources" at bounding box center [214, 296] width 250 height 32
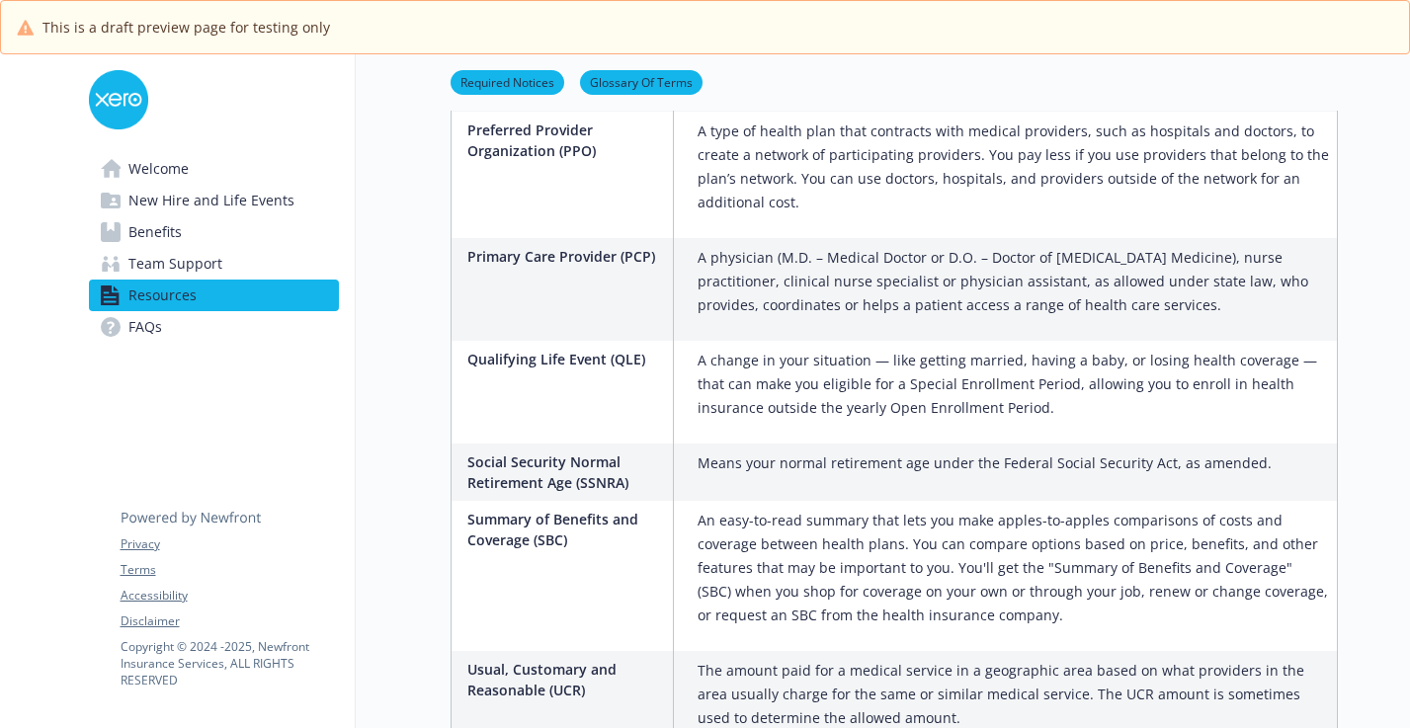
scroll to position [3363, 0]
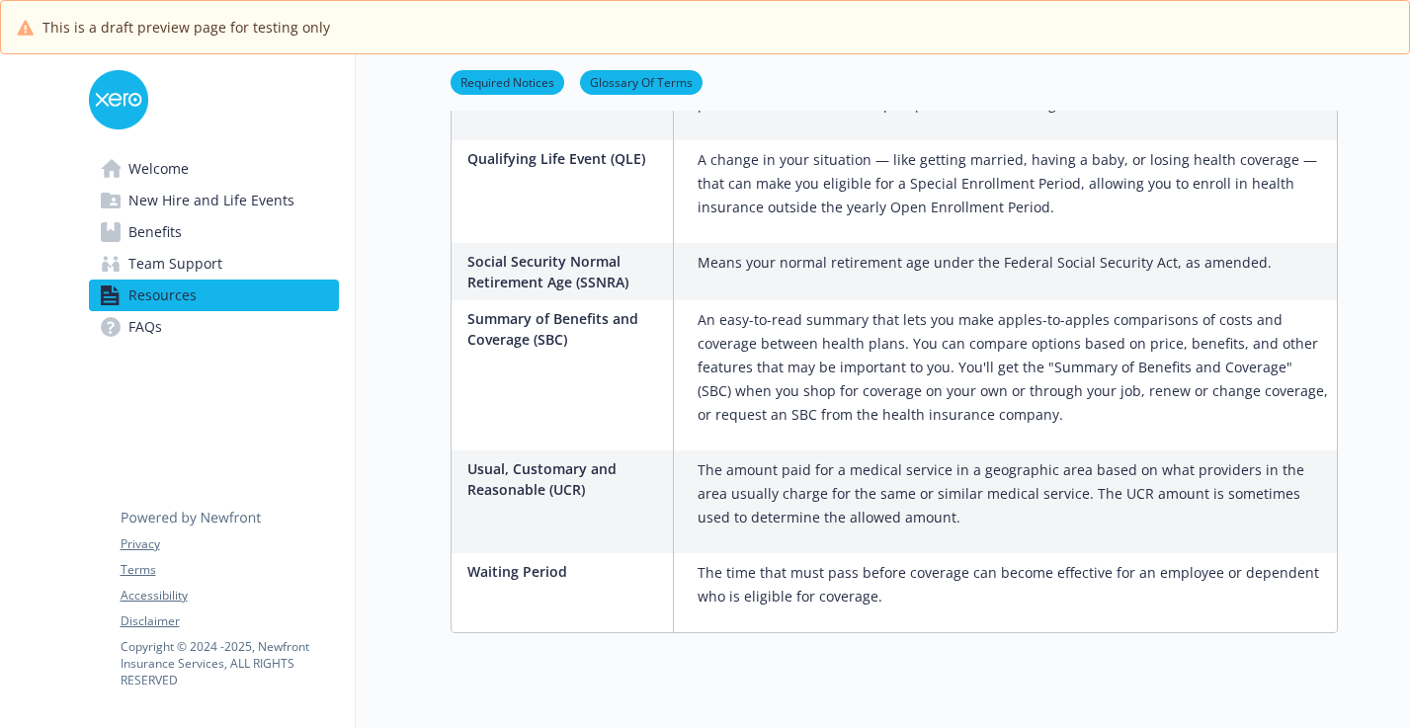
click at [209, 331] on link "FAQs" at bounding box center [214, 327] width 250 height 32
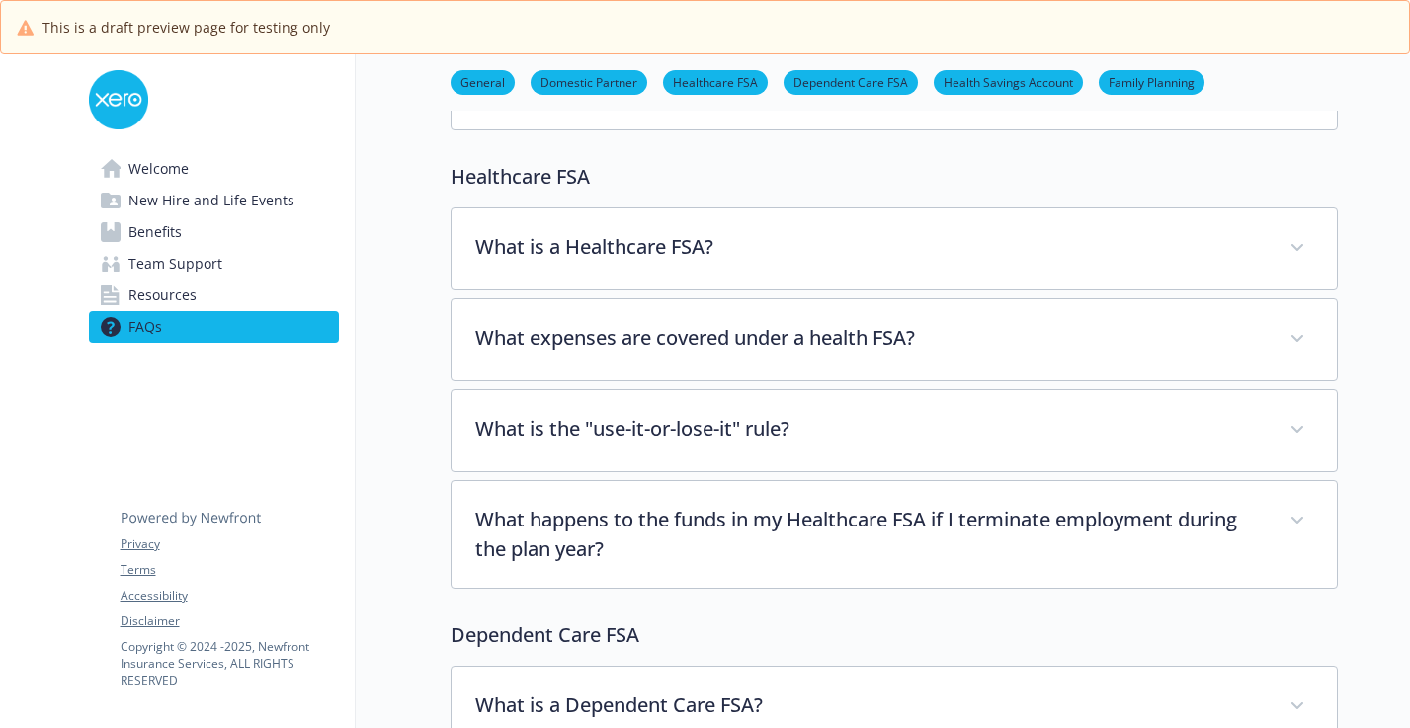
scroll to position [999, 0]
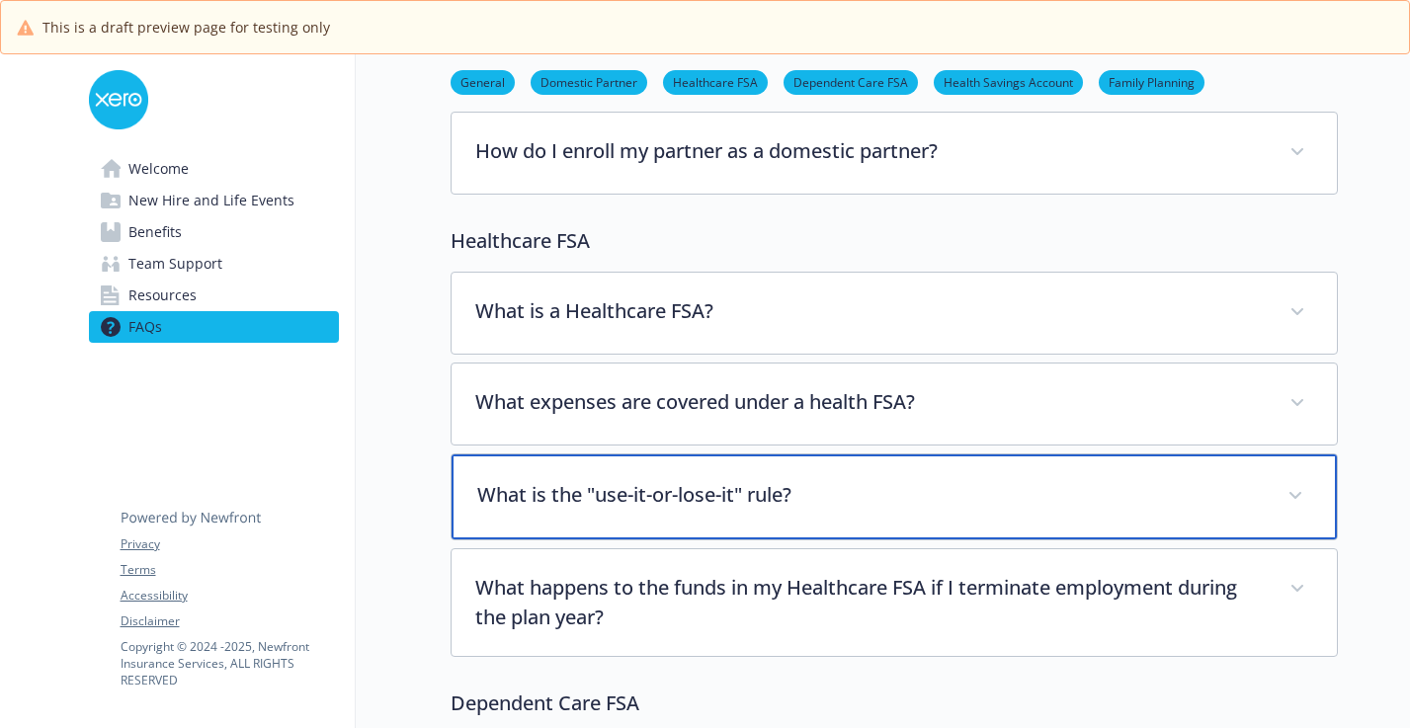
click at [568, 458] on div "What is the "use-it-or-lose-it" rule?" at bounding box center [893, 496] width 885 height 85
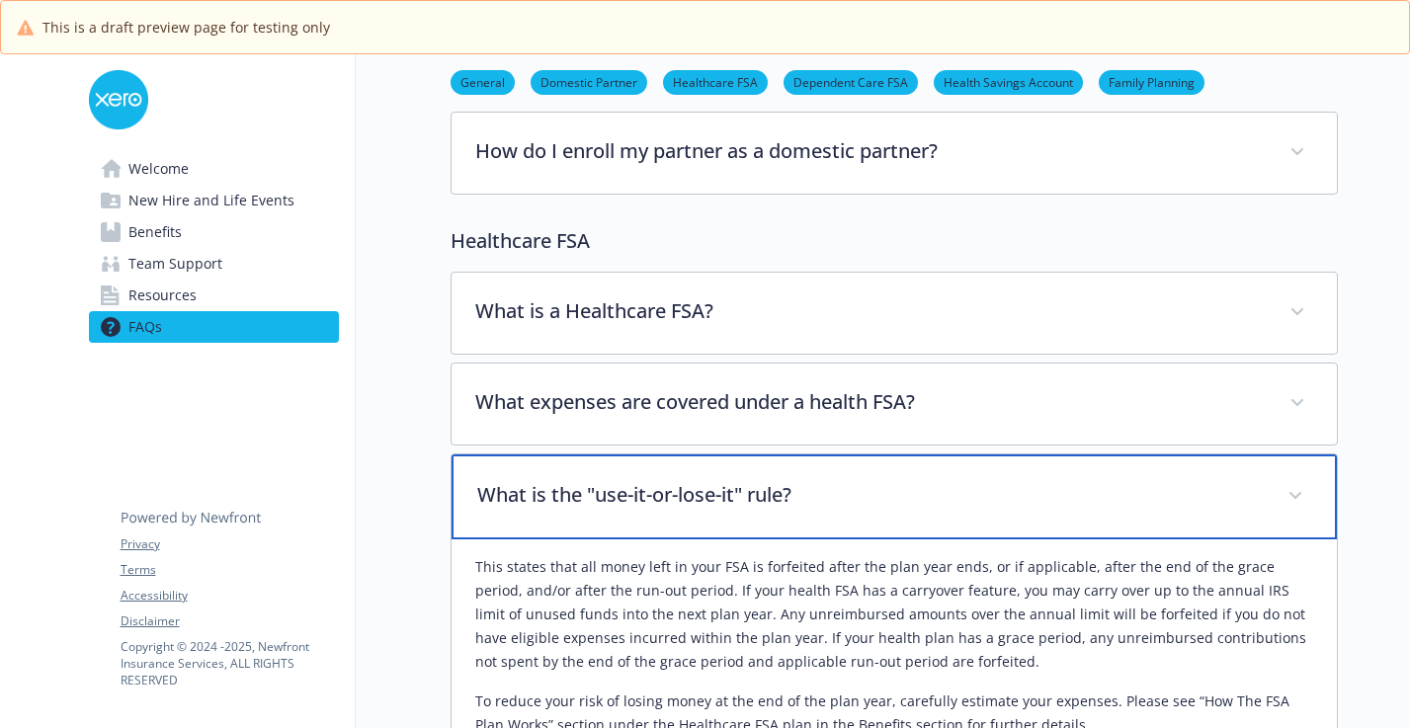
click at [568, 458] on div "What is the "use-it-or-lose-it" rule?" at bounding box center [893, 496] width 885 height 85
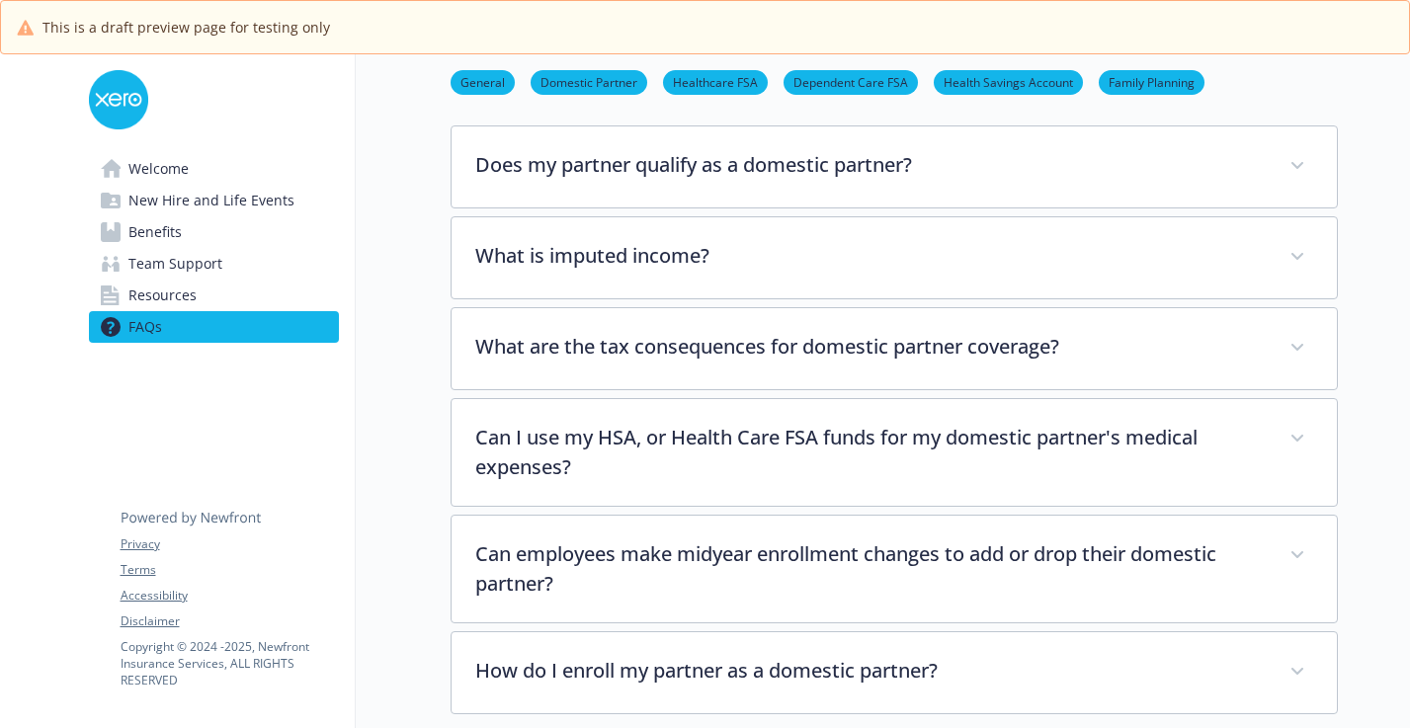
scroll to position [746, 0]
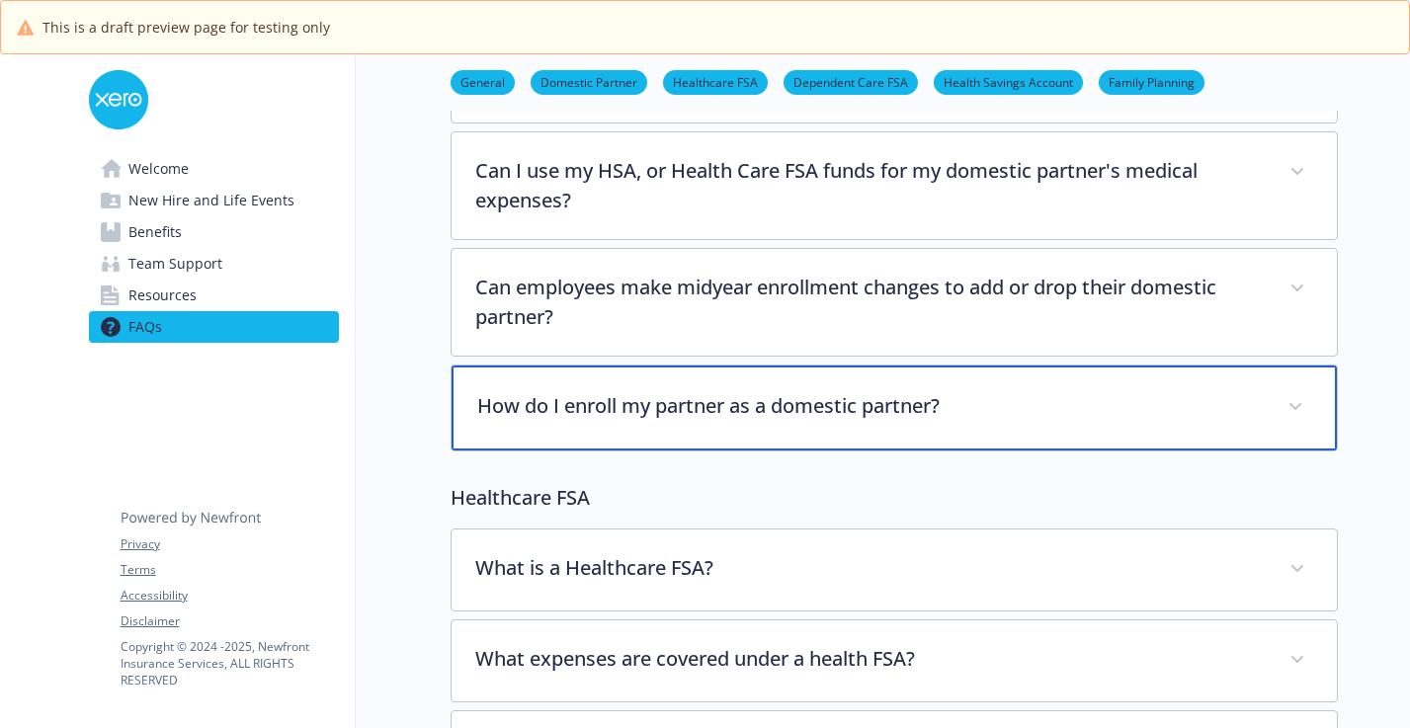
click at [576, 445] on div "How do I enroll my partner as a domestic partner?" at bounding box center [893, 407] width 885 height 85
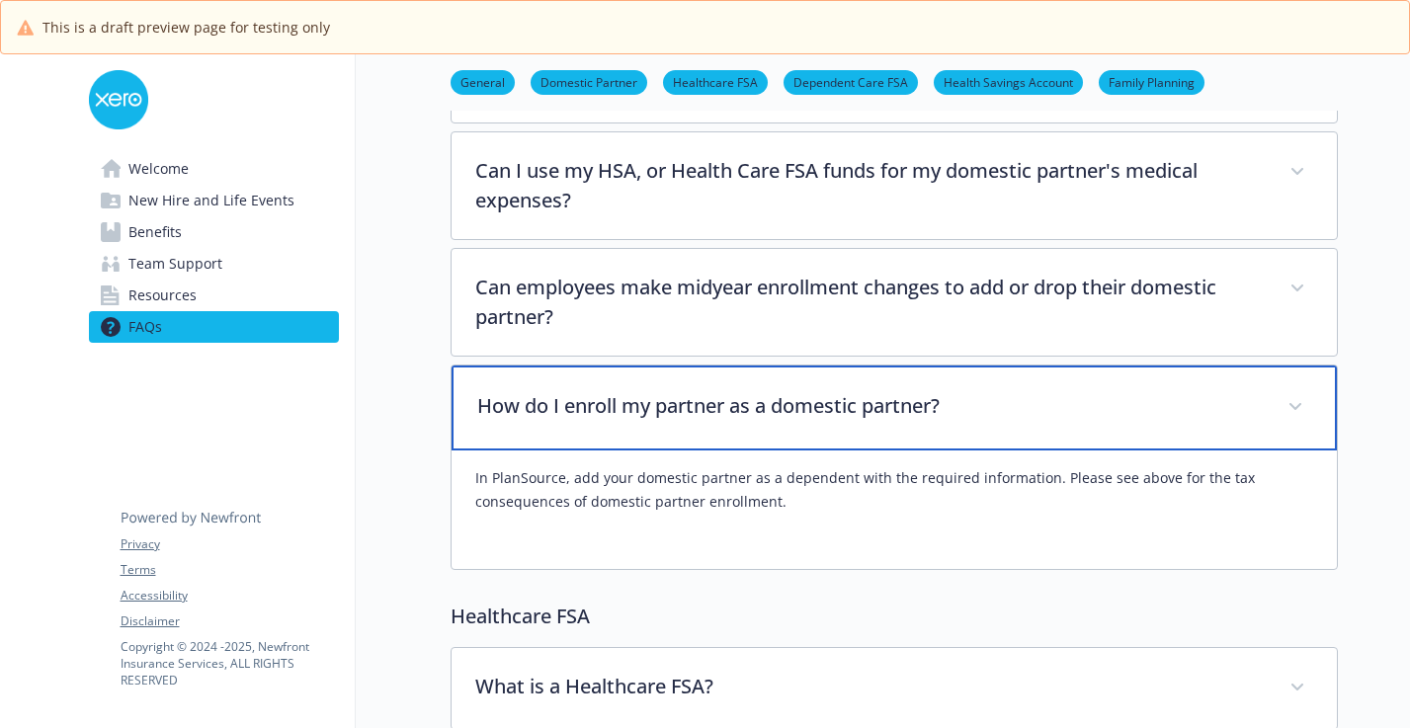
click at [573, 436] on div "How do I enroll my partner as a domestic partner?" at bounding box center [893, 407] width 885 height 85
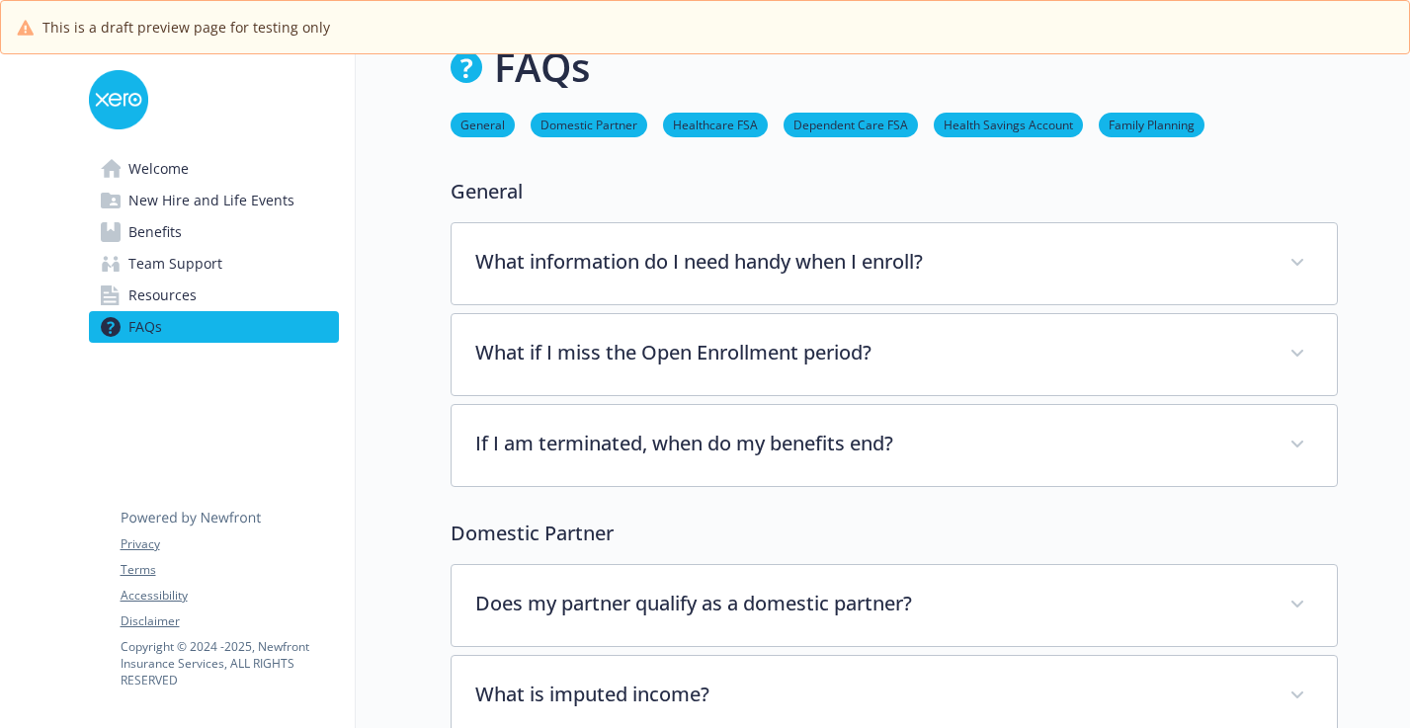
scroll to position [35, 0]
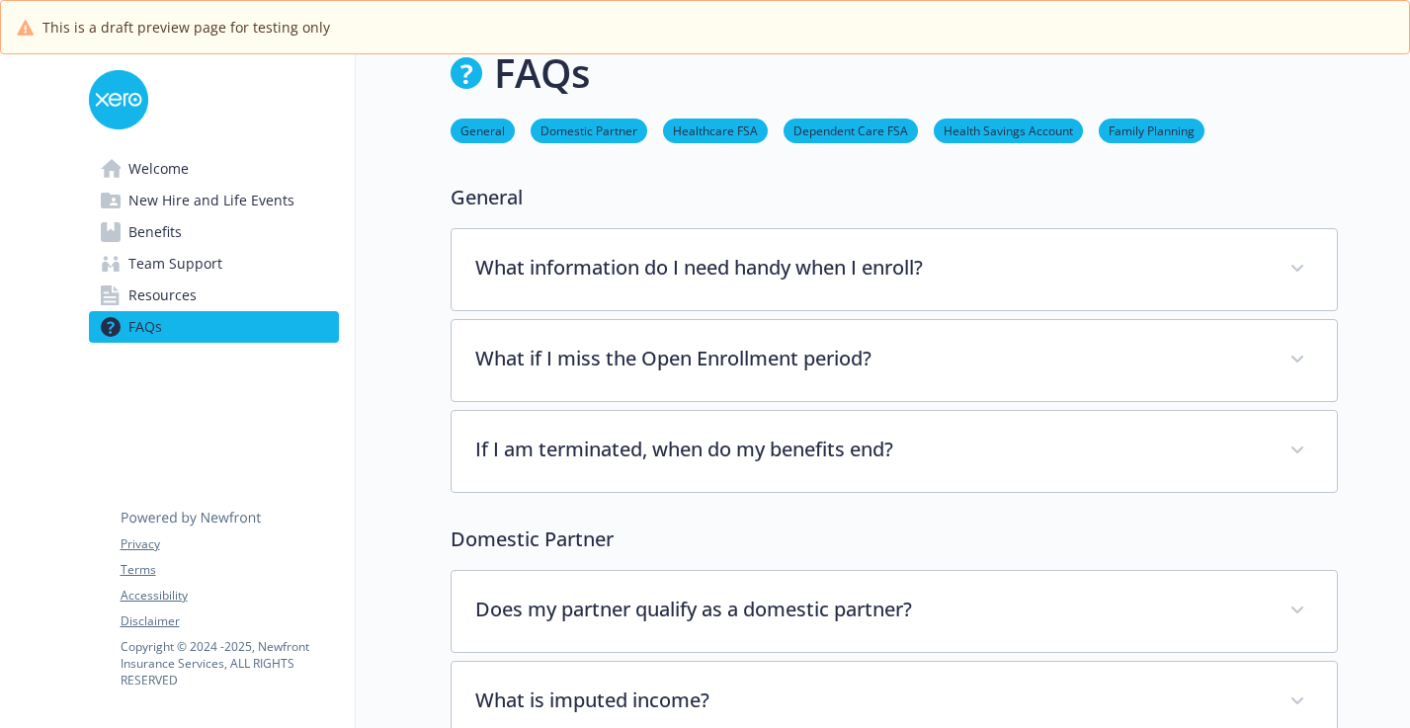
click at [242, 163] on link "Welcome" at bounding box center [214, 169] width 250 height 32
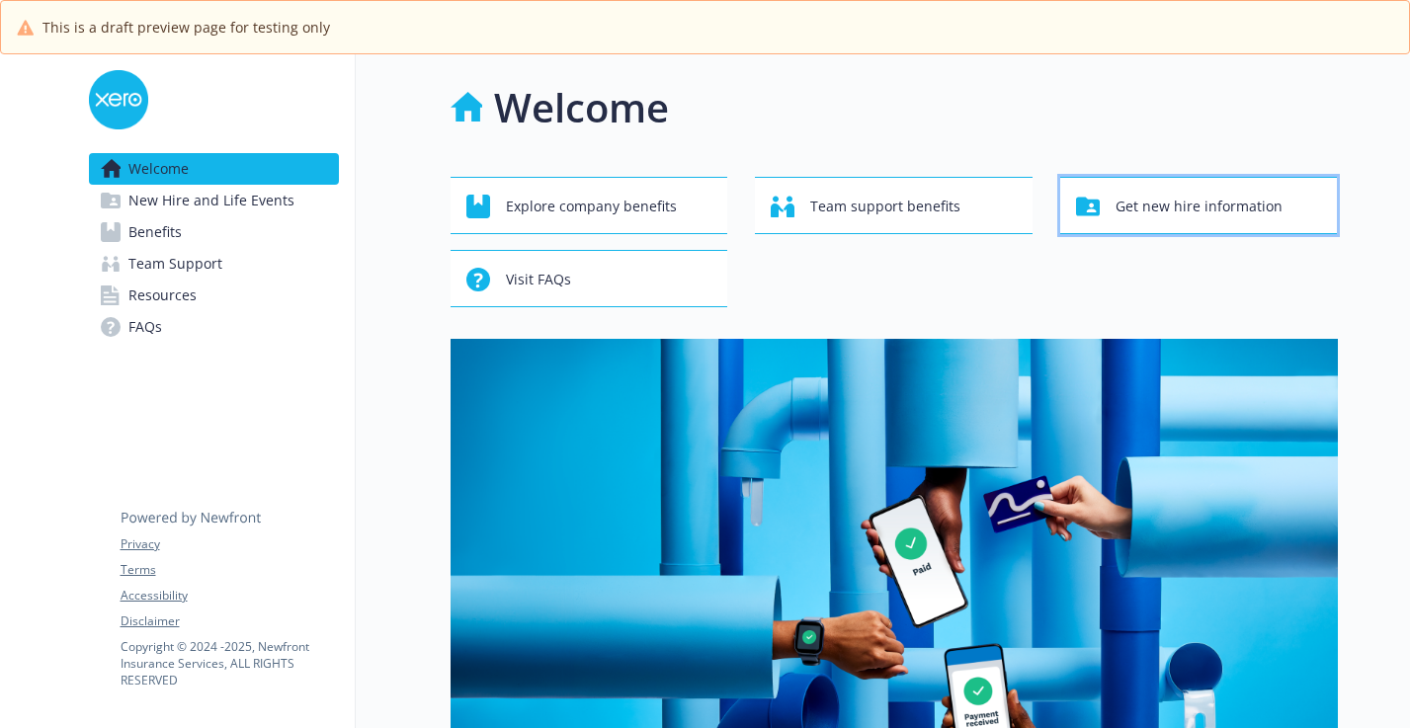
click at [1255, 210] on span "Get new hire information" at bounding box center [1198, 207] width 167 height 38
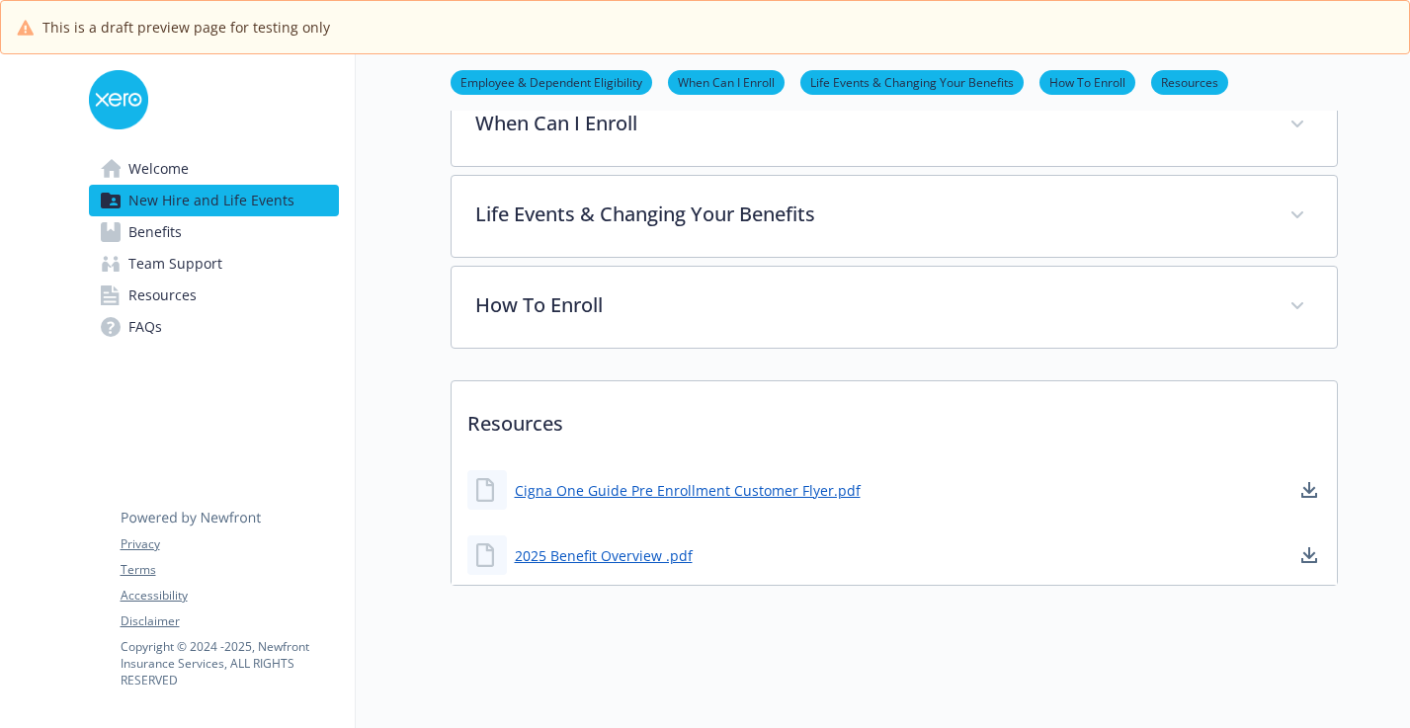
scroll to position [720, 0]
